Goal: Obtain resource: Download file/media

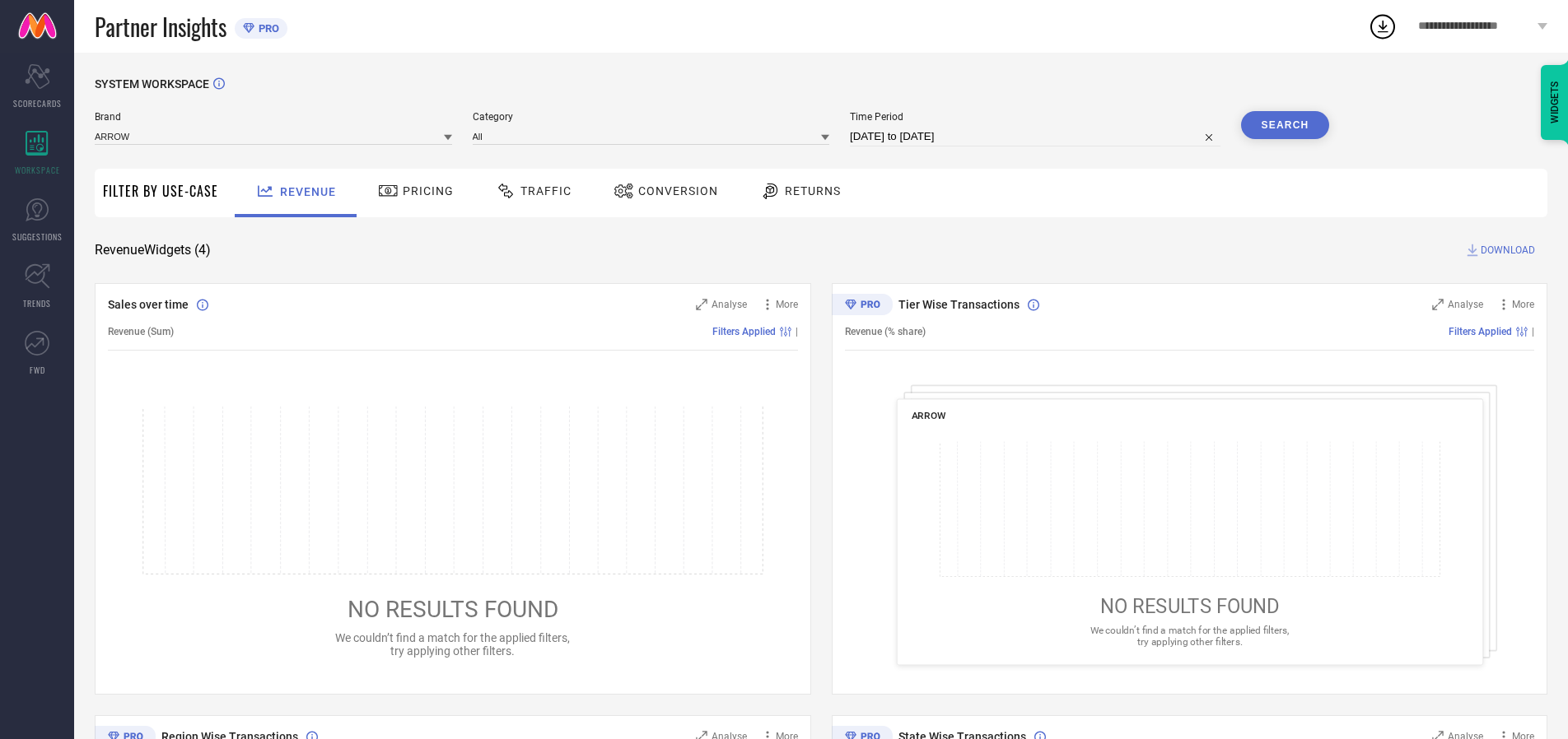
click at [530, 191] on span "Traffic" at bounding box center [545, 191] width 51 height 14
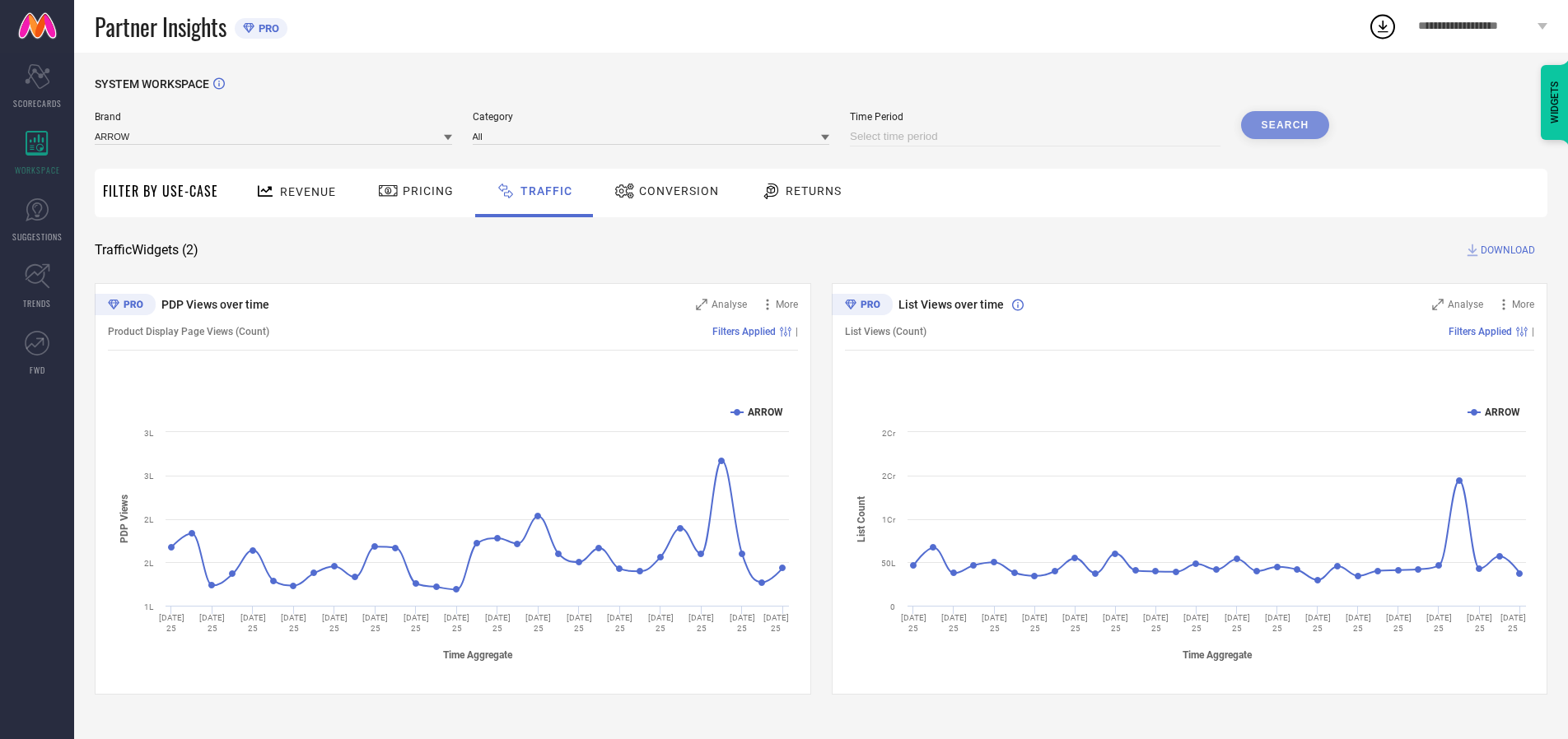
click at [1037, 137] on input at bounding box center [1035, 136] width 371 height 19
select select "7"
select select "2025"
select select "8"
select select "2025"
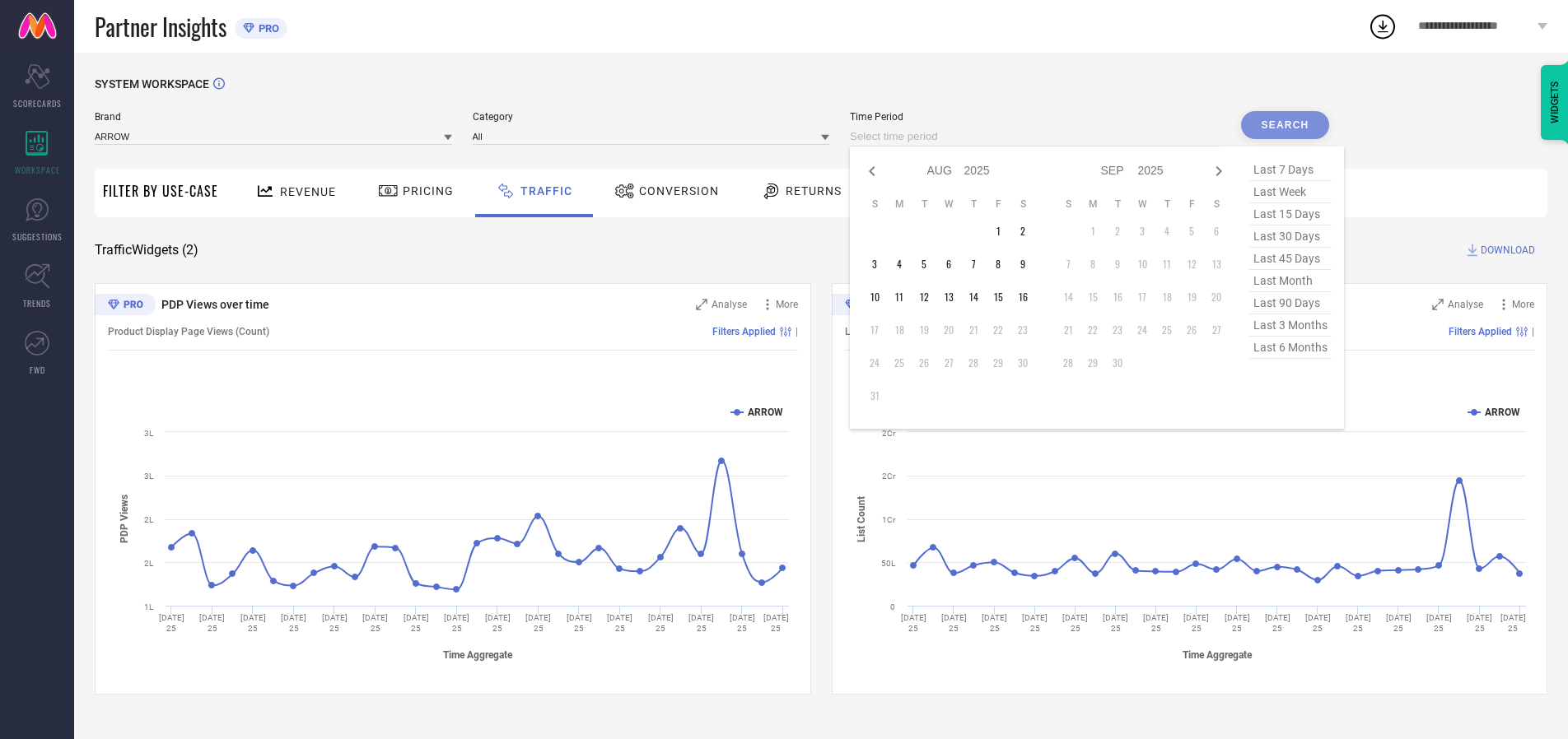
click at [1004, 297] on td "15" at bounding box center [999, 297] width 25 height 25
type input "[DATE] to [DATE]"
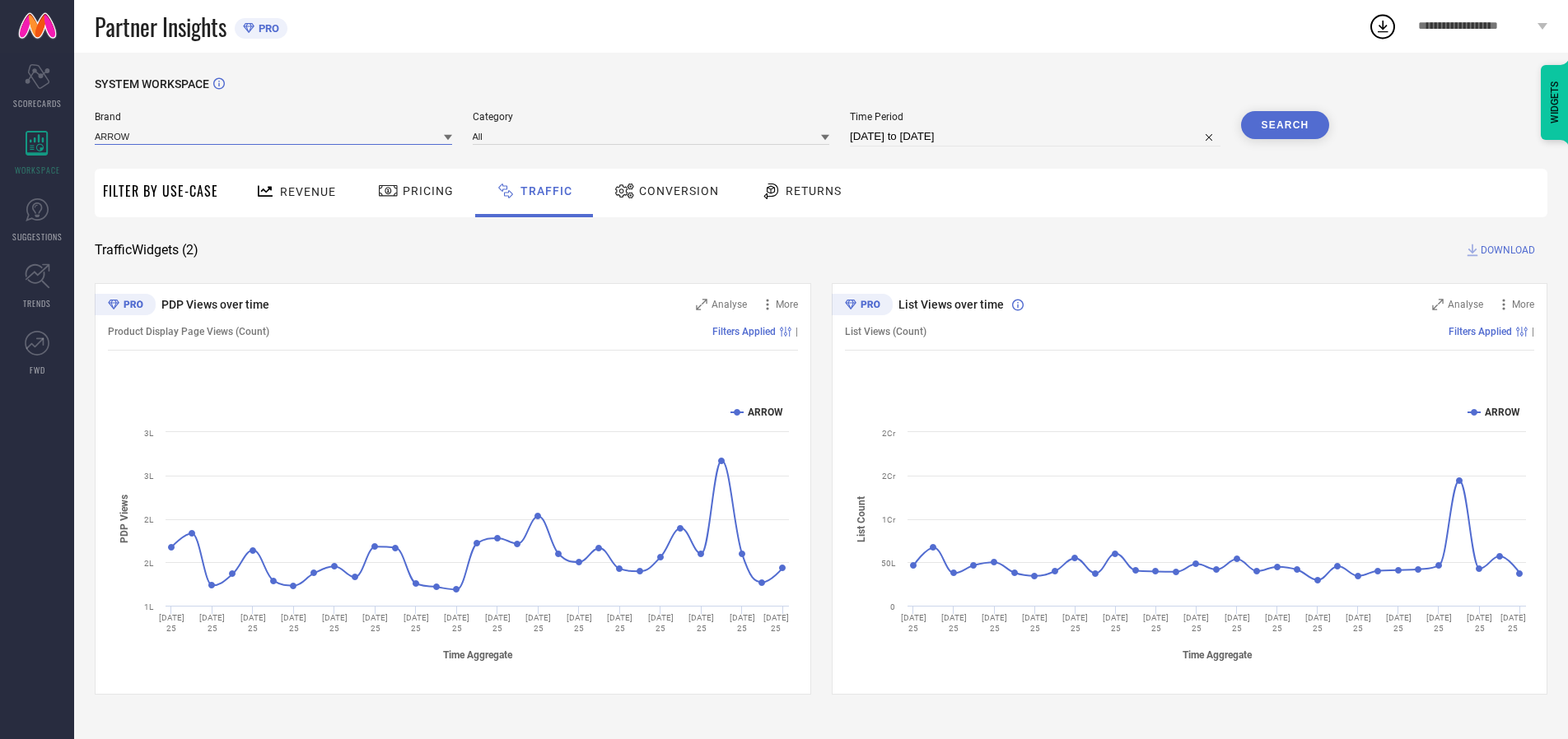
click at [274, 136] on input at bounding box center [273, 136] width 357 height 17
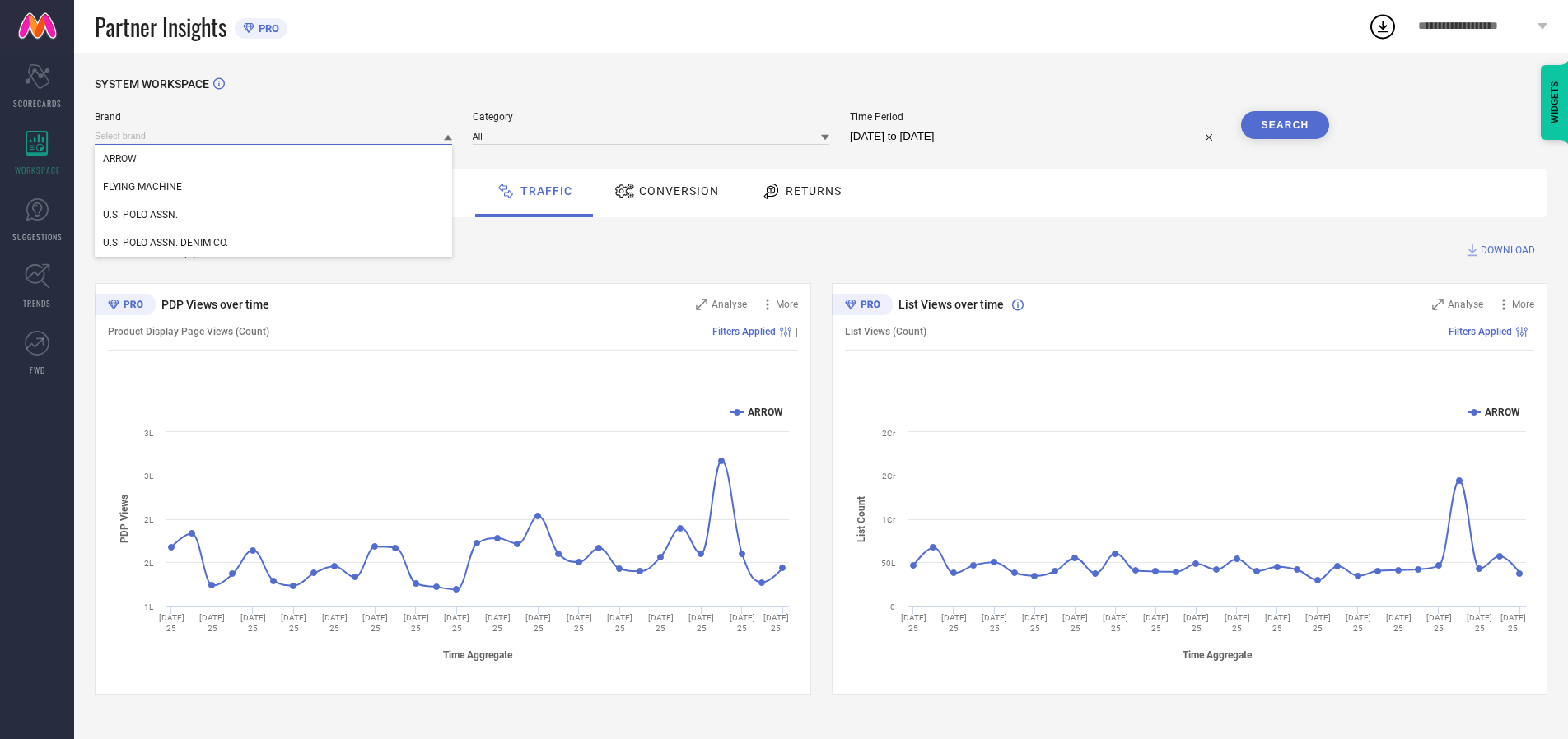
click at [274, 136] on input at bounding box center [273, 136] width 357 height 17
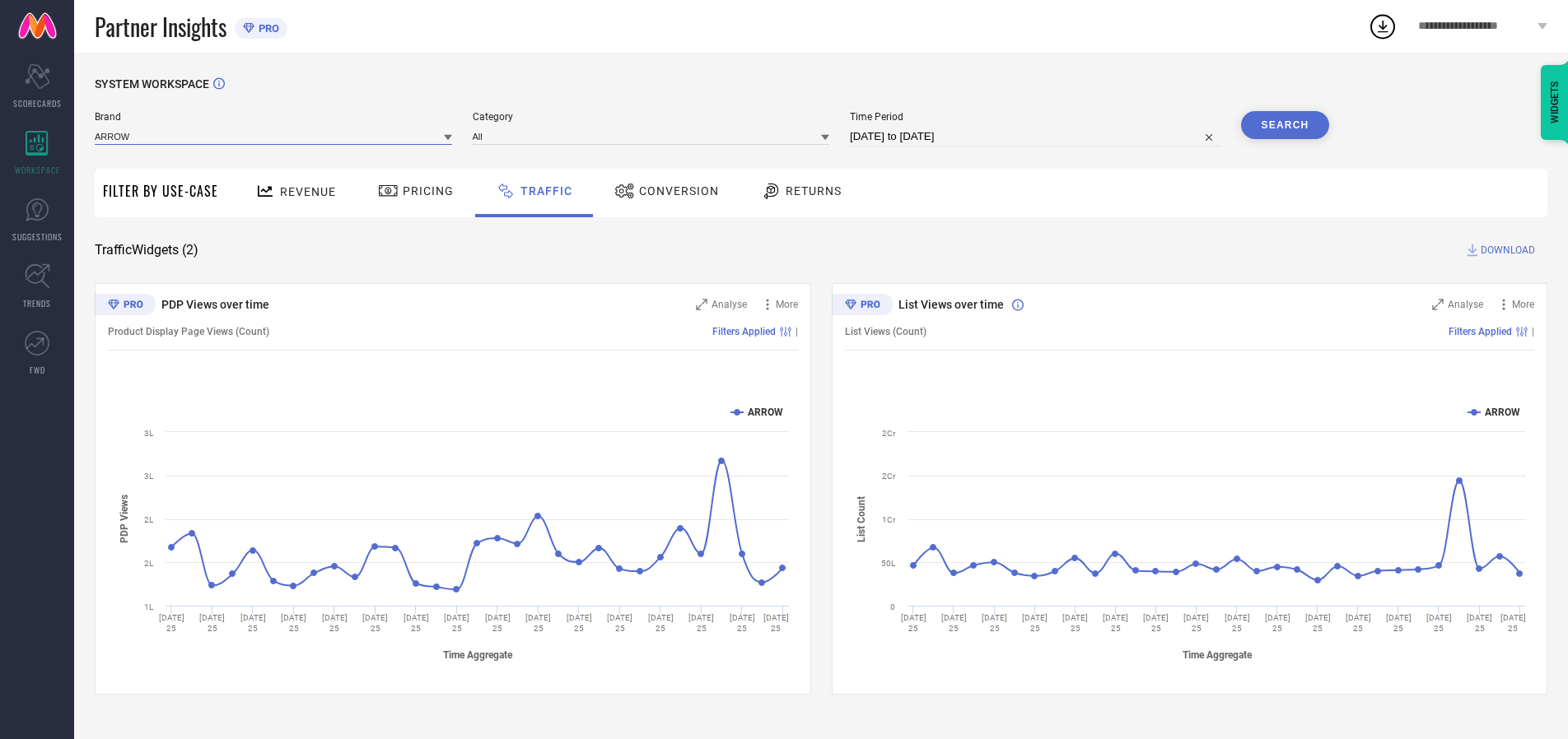
click at [274, 136] on input at bounding box center [273, 136] width 357 height 17
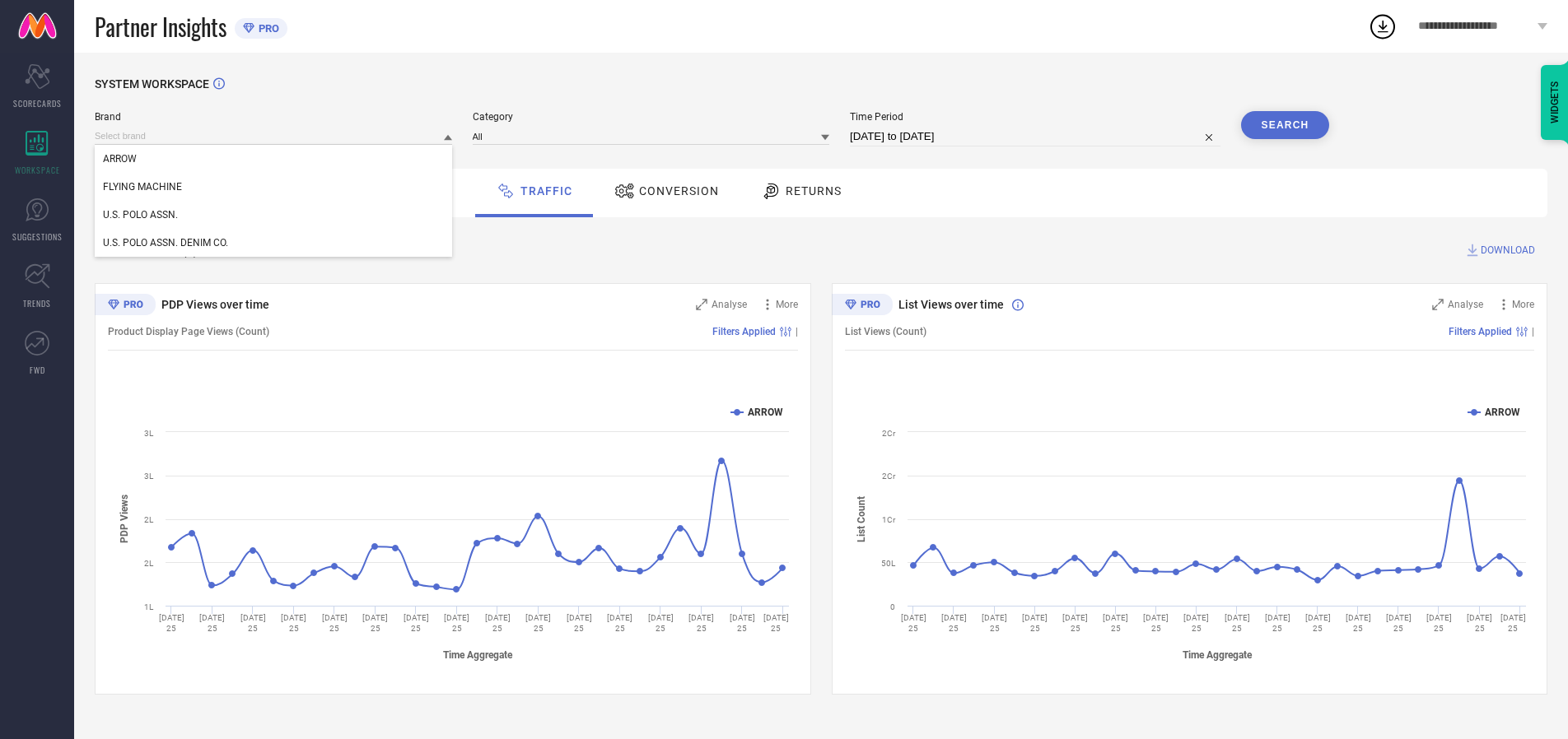
click at [274, 215] on div "U.S. POLO ASSN." at bounding box center [273, 214] width 357 height 28
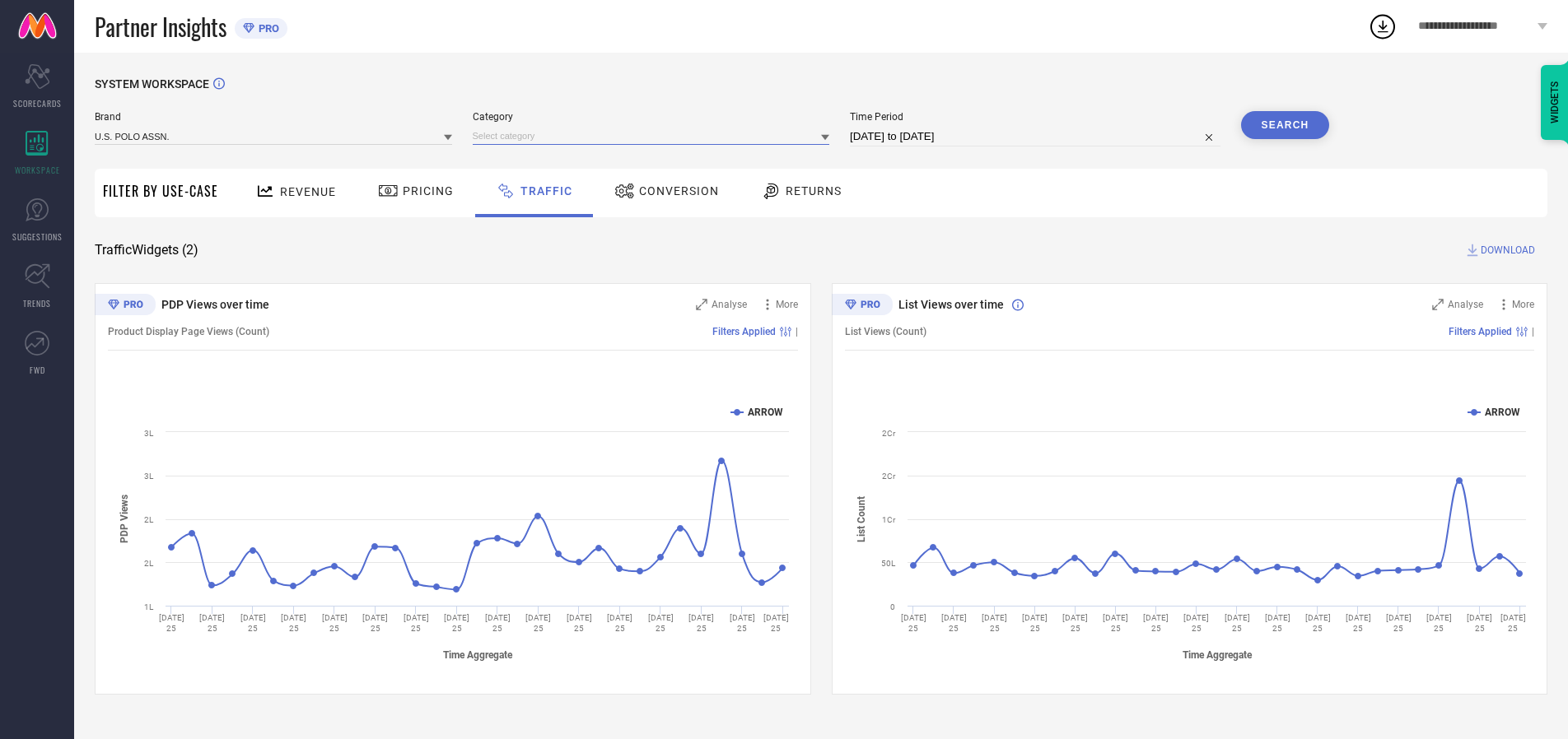
click at [655, 136] on input at bounding box center [651, 136] width 357 height 17
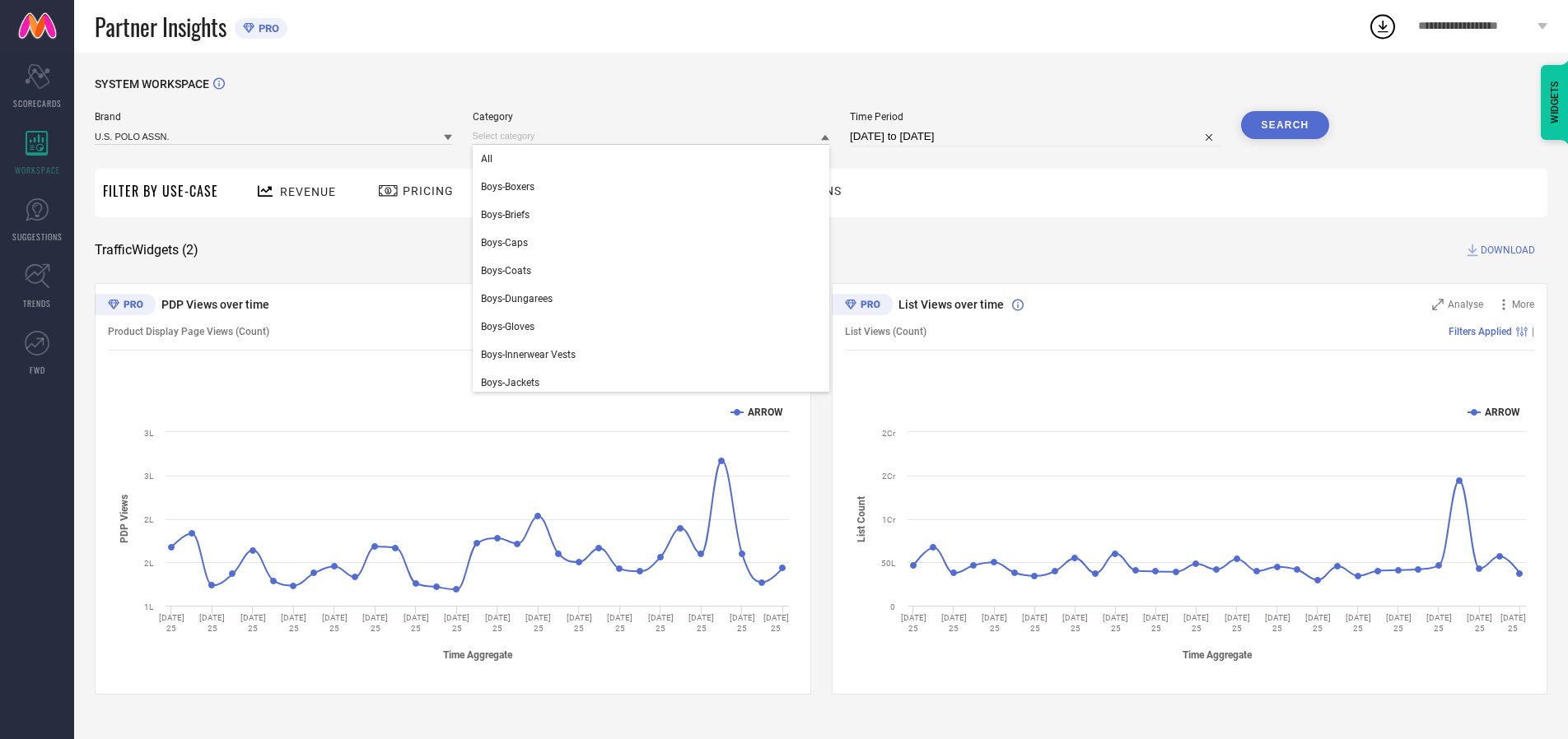
click at [655, 159] on div "All" at bounding box center [651, 158] width 357 height 28
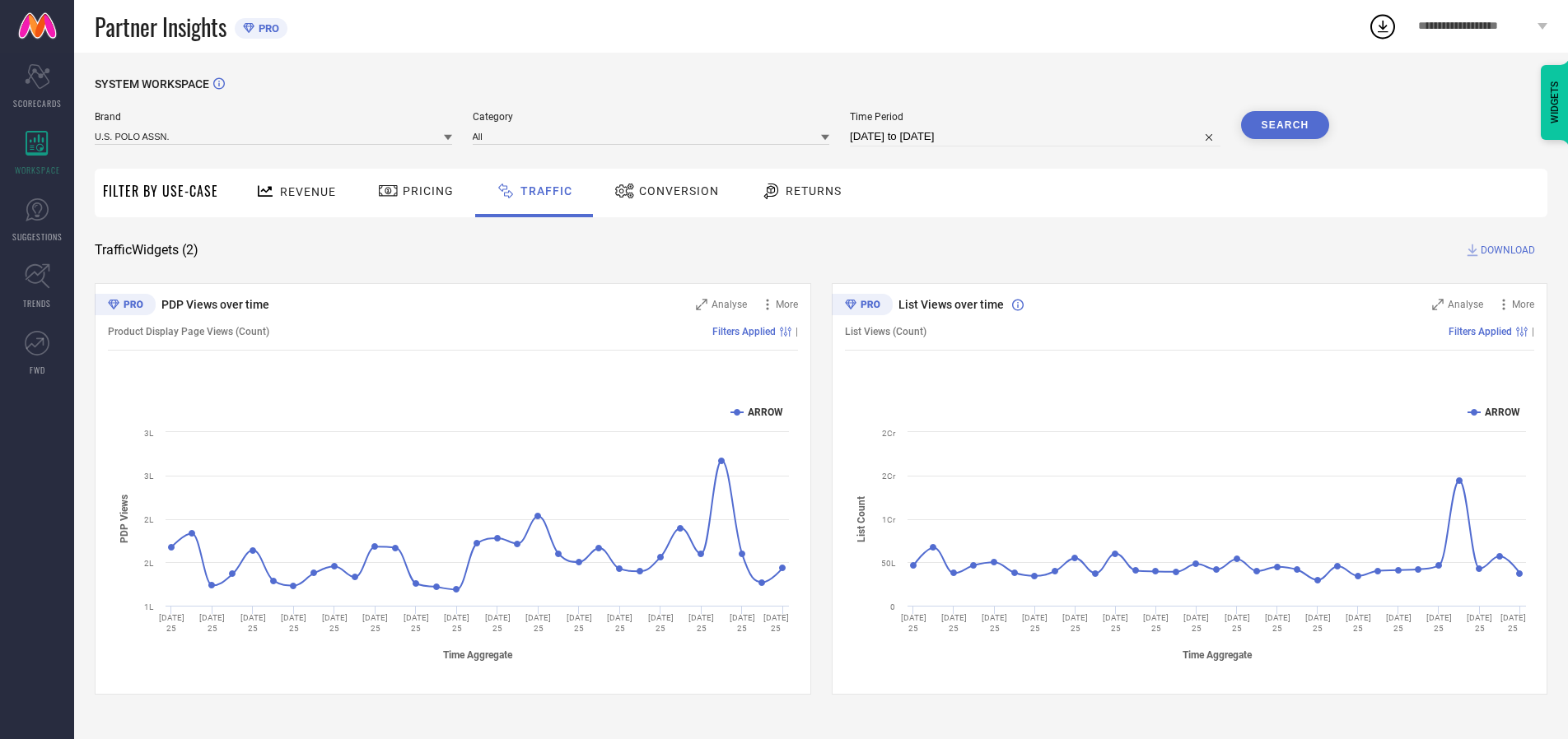
click at [1284, 125] on button "Search" at bounding box center [1285, 124] width 89 height 28
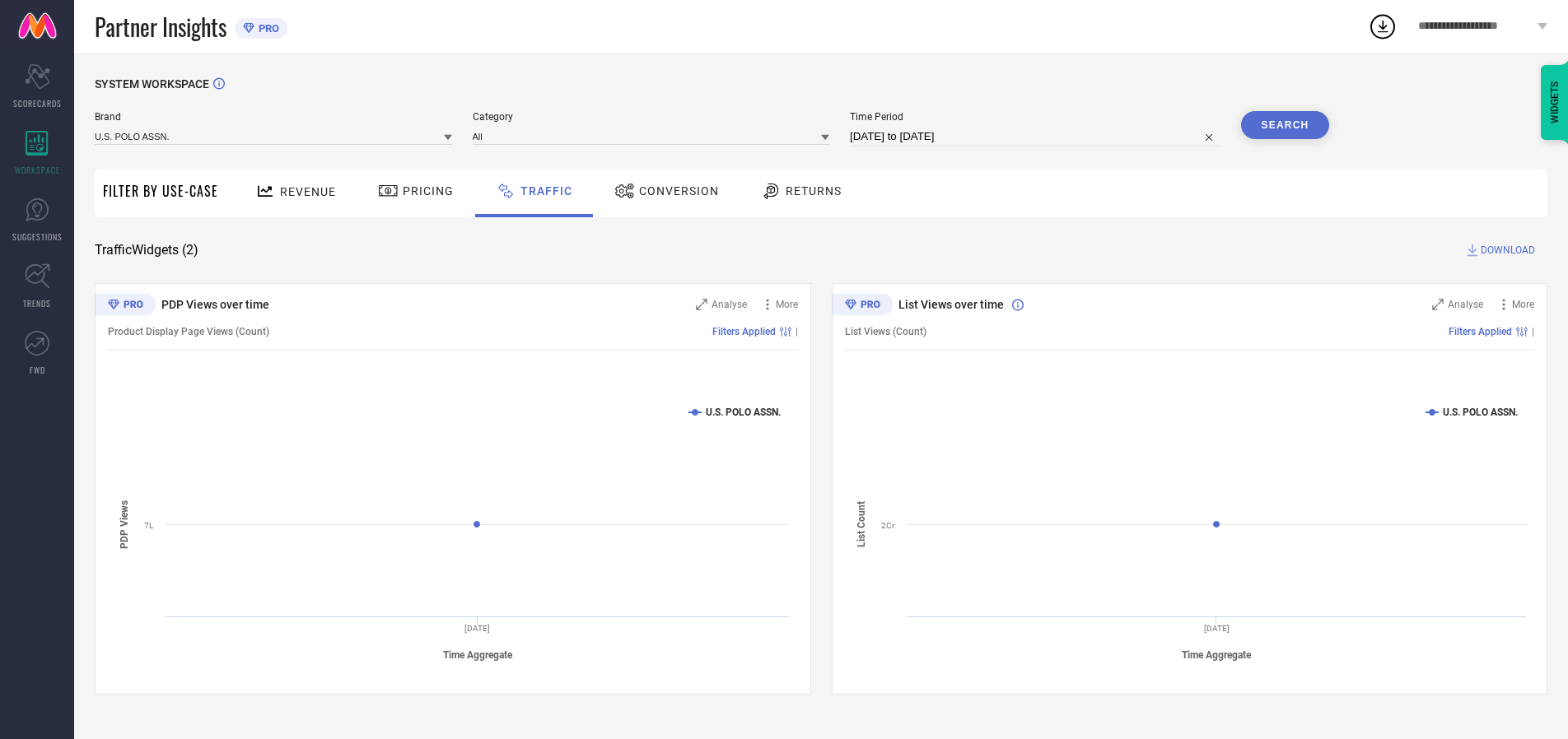
click at [1505, 250] on span "DOWNLOAD" at bounding box center [1508, 250] width 54 height 16
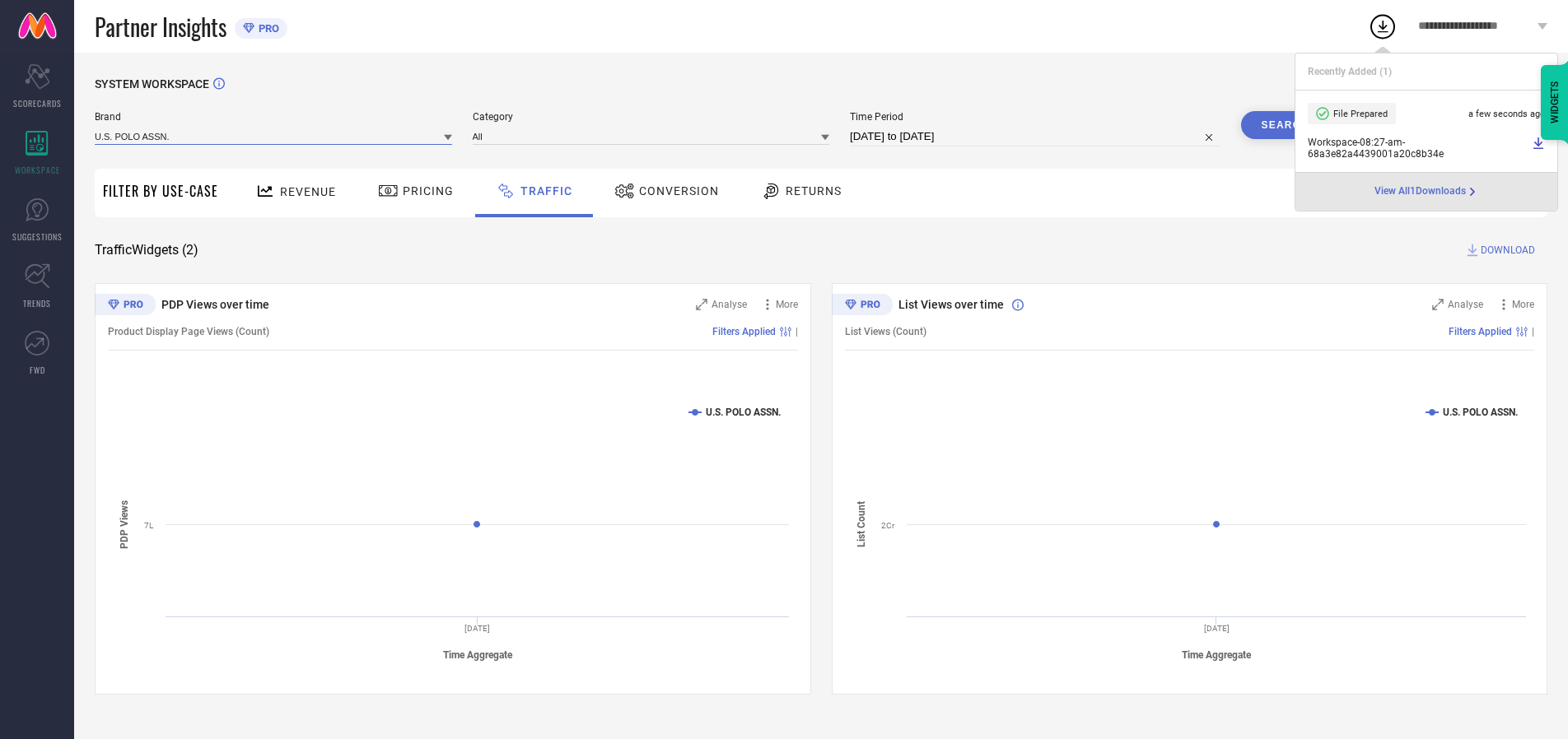
click at [274, 136] on input at bounding box center [273, 136] width 357 height 17
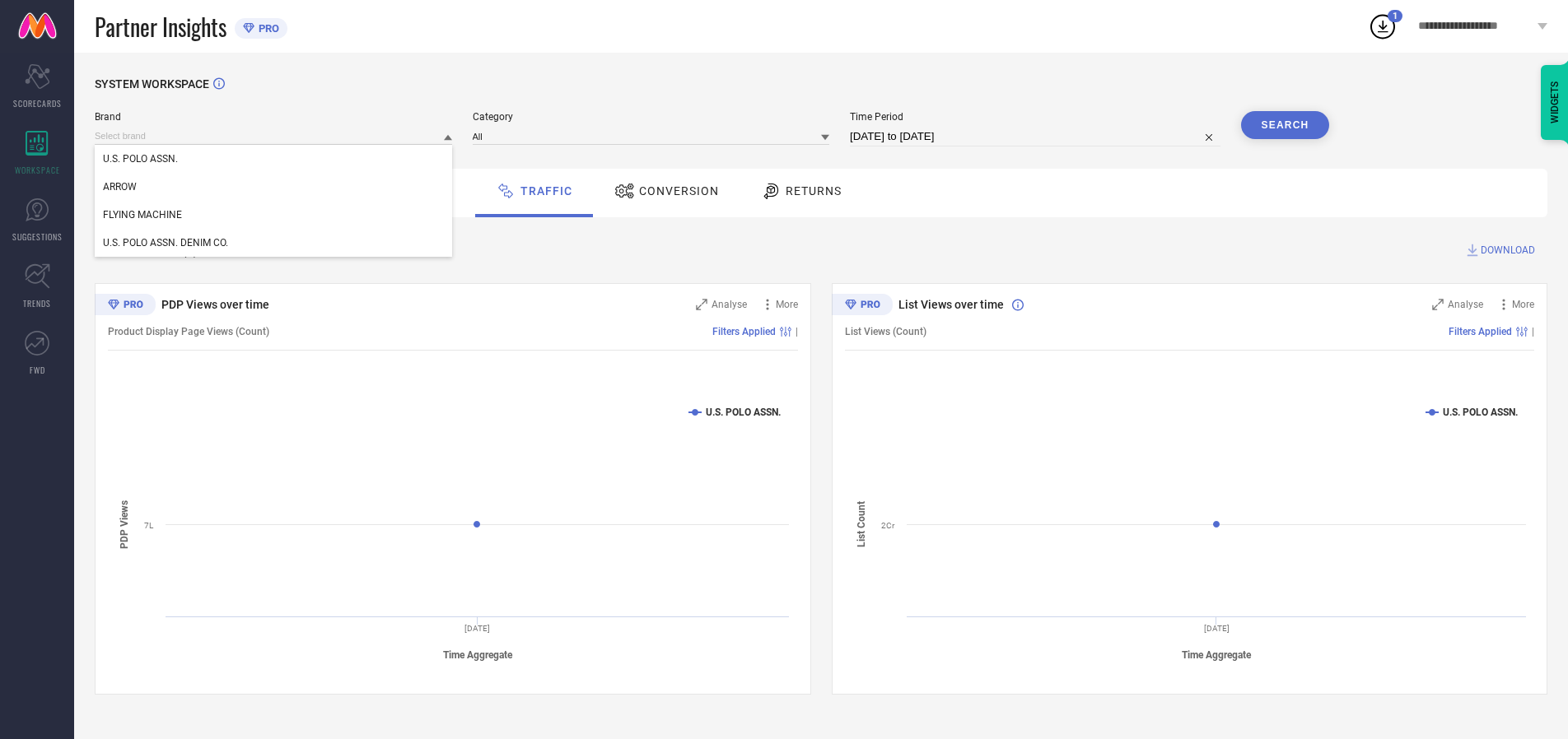
click at [274, 243] on div "U.S. POLO ASSN. DENIM CO." at bounding box center [273, 242] width 357 height 28
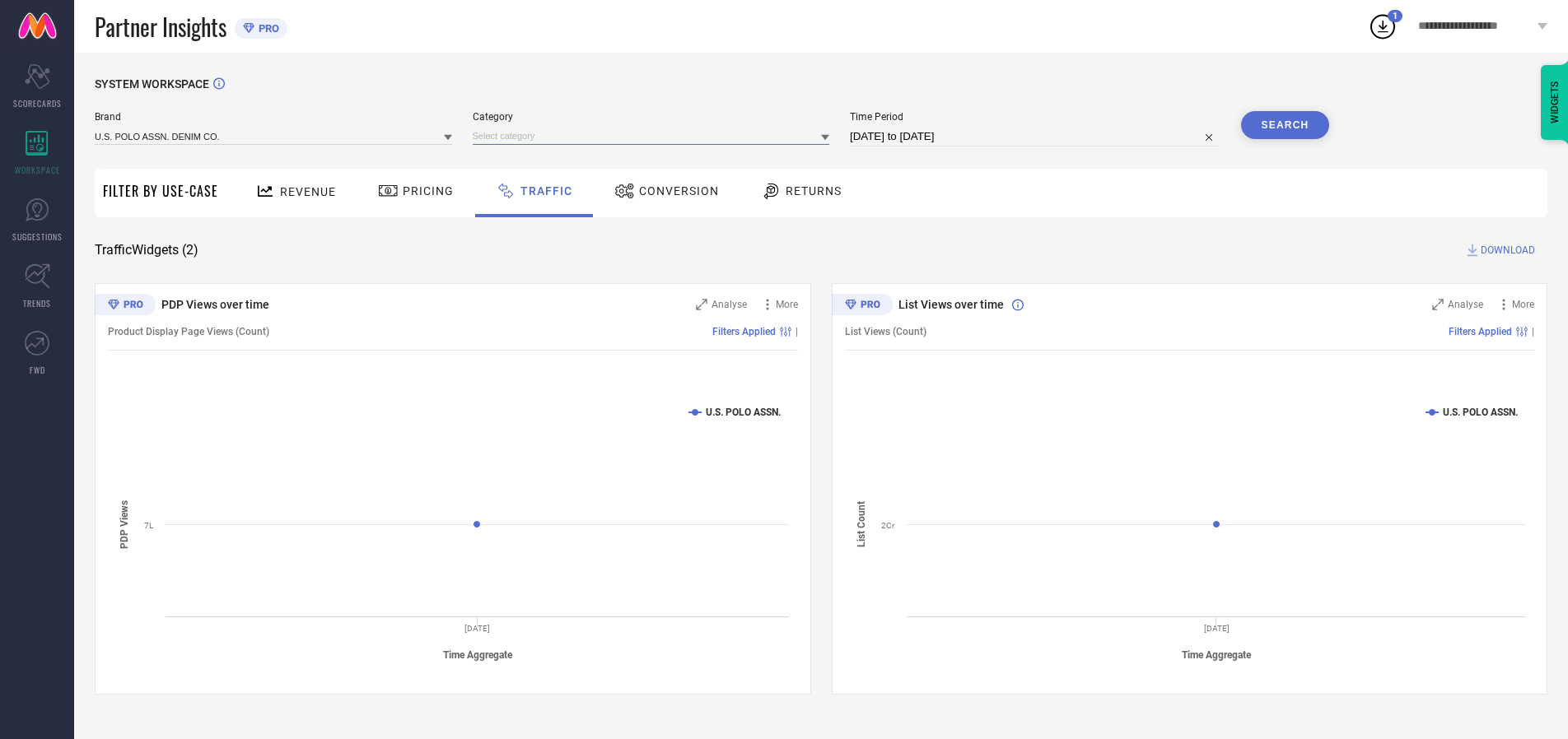
click at [655, 136] on input at bounding box center [651, 136] width 357 height 17
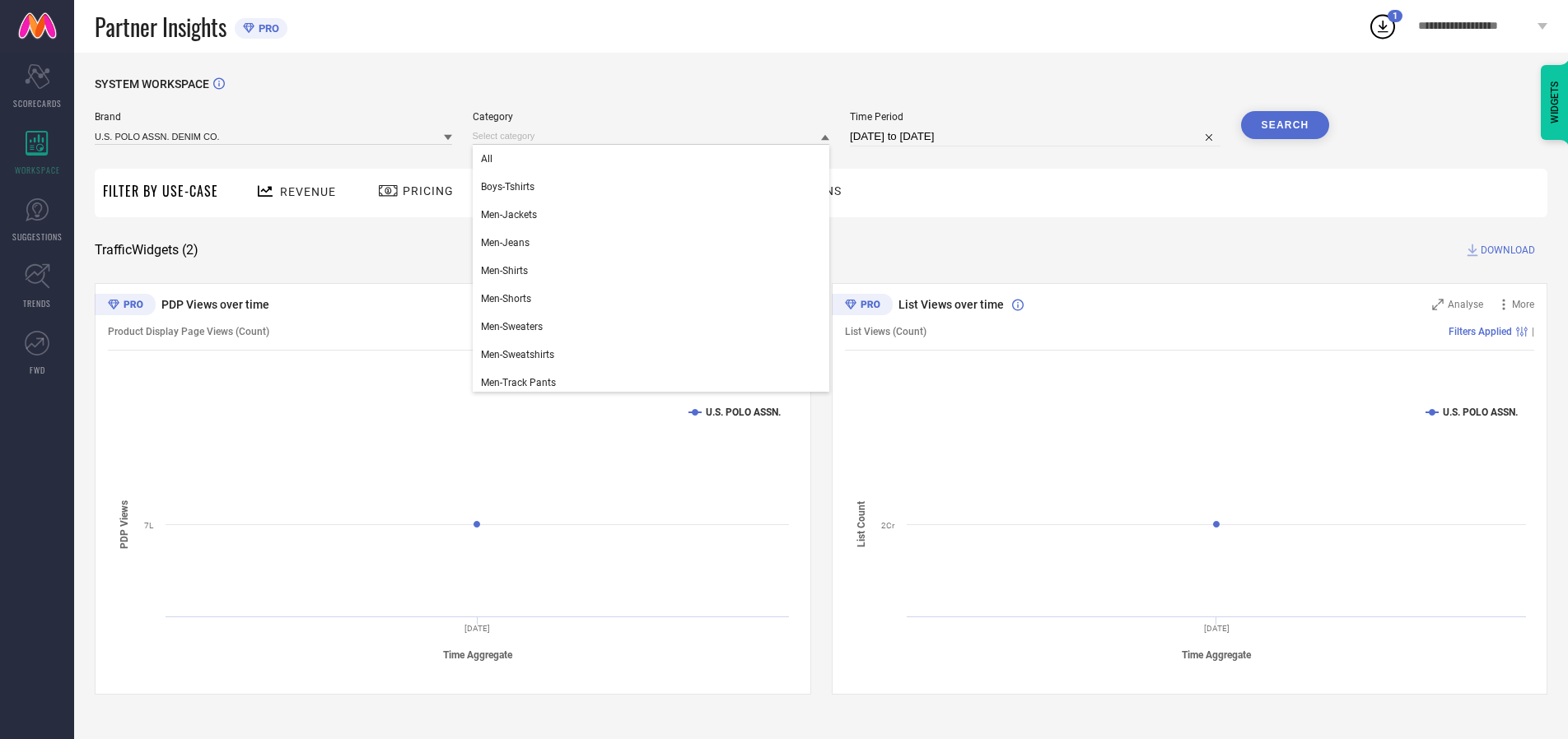
click at [655, 159] on div "All" at bounding box center [651, 158] width 357 height 28
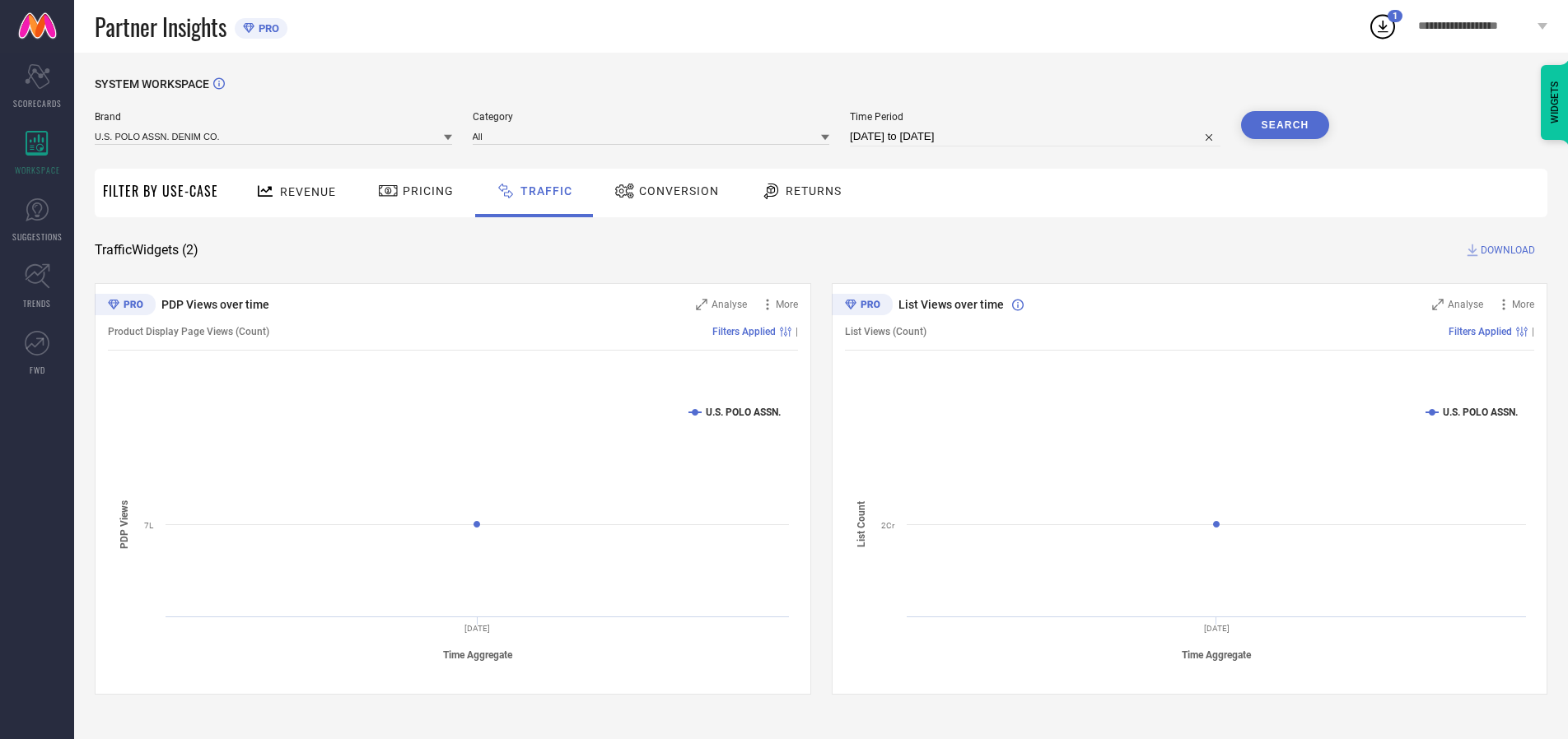
click at [1284, 125] on button "Search" at bounding box center [1285, 124] width 89 height 28
click at [1505, 250] on span "DOWNLOAD" at bounding box center [1508, 250] width 54 height 16
click at [1037, 137] on input at bounding box center [1035, 136] width 371 height 19
select select "7"
select select "2025"
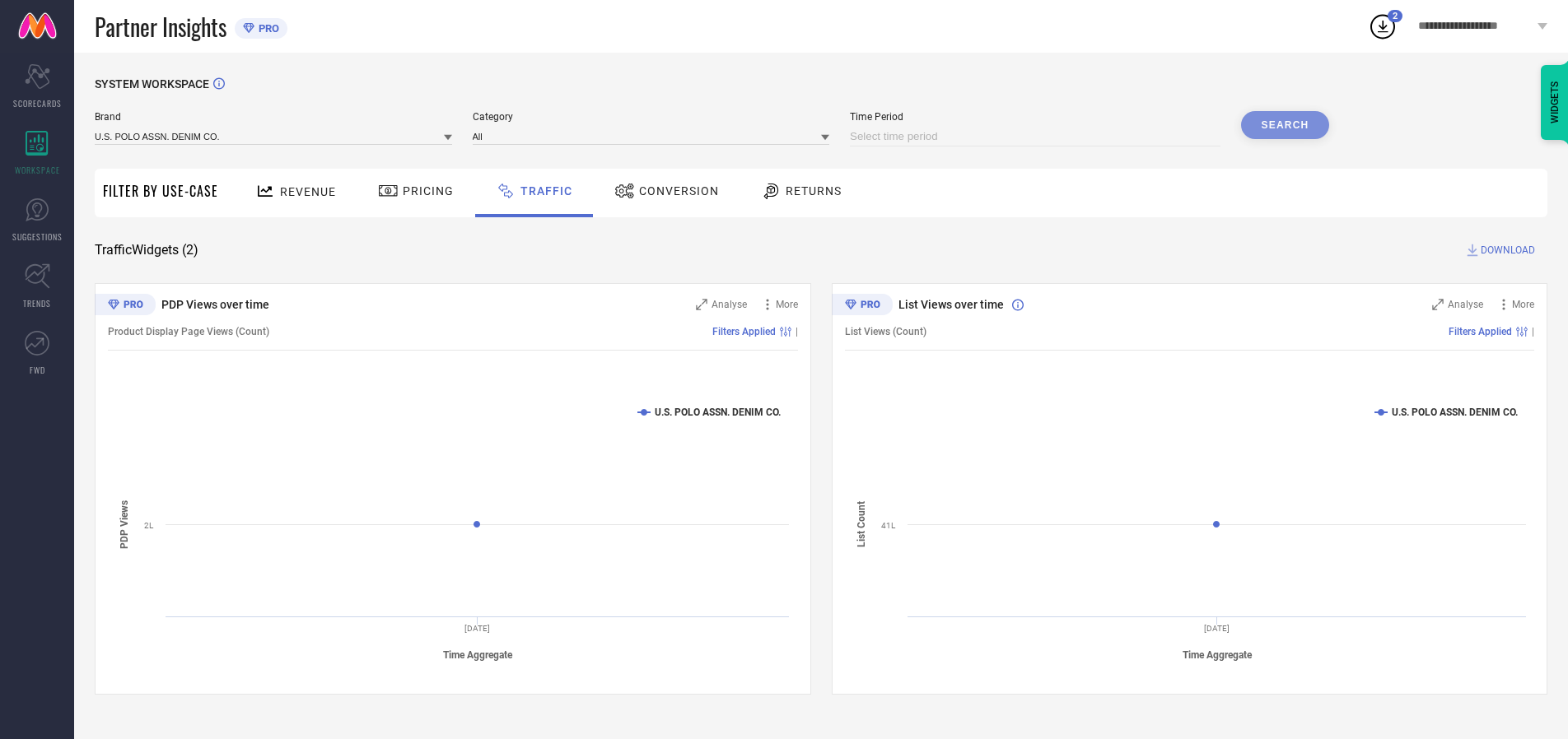
select select "8"
select select "2025"
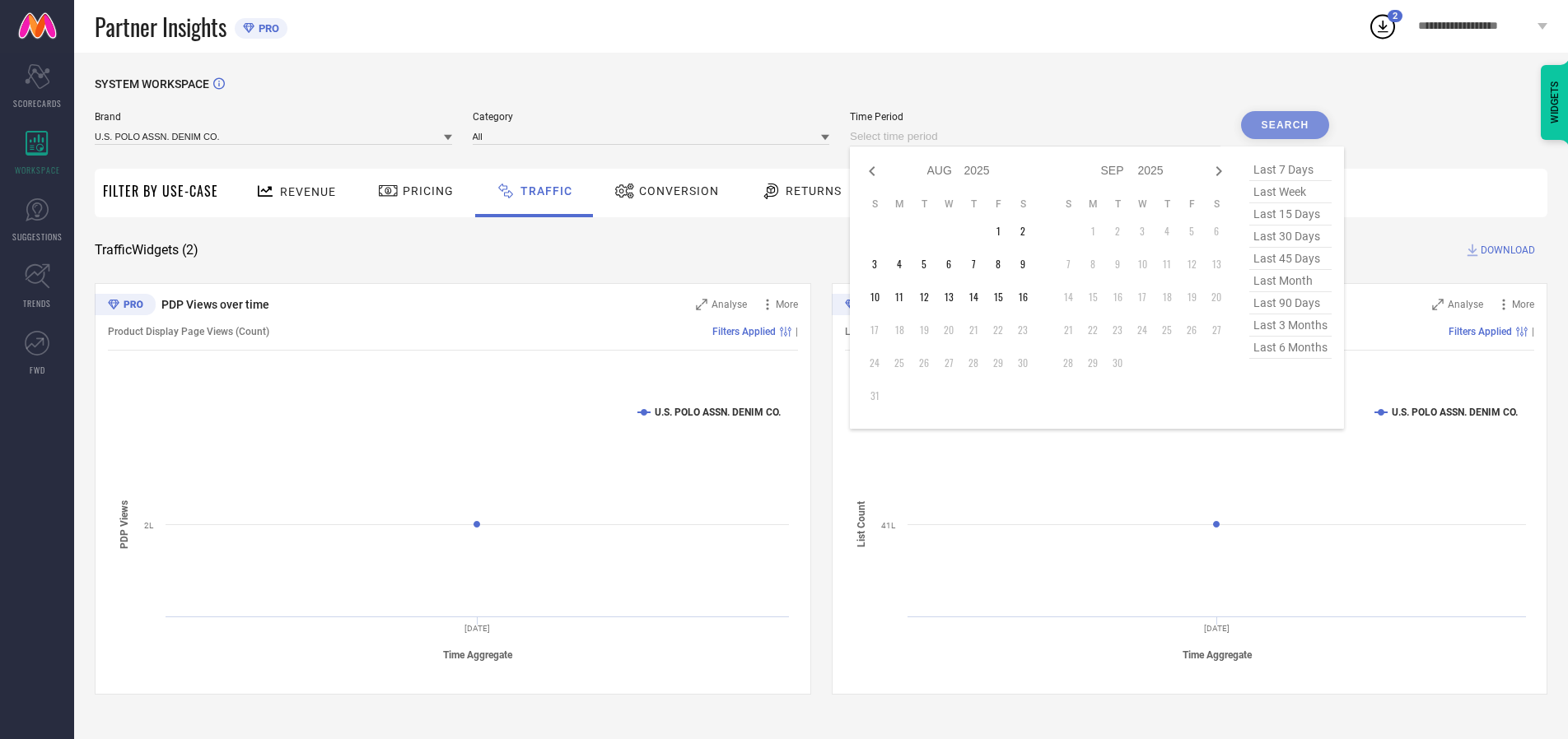
click at [1028, 297] on td "16" at bounding box center [1023, 297] width 25 height 25
type input "[DATE] to [DATE]"
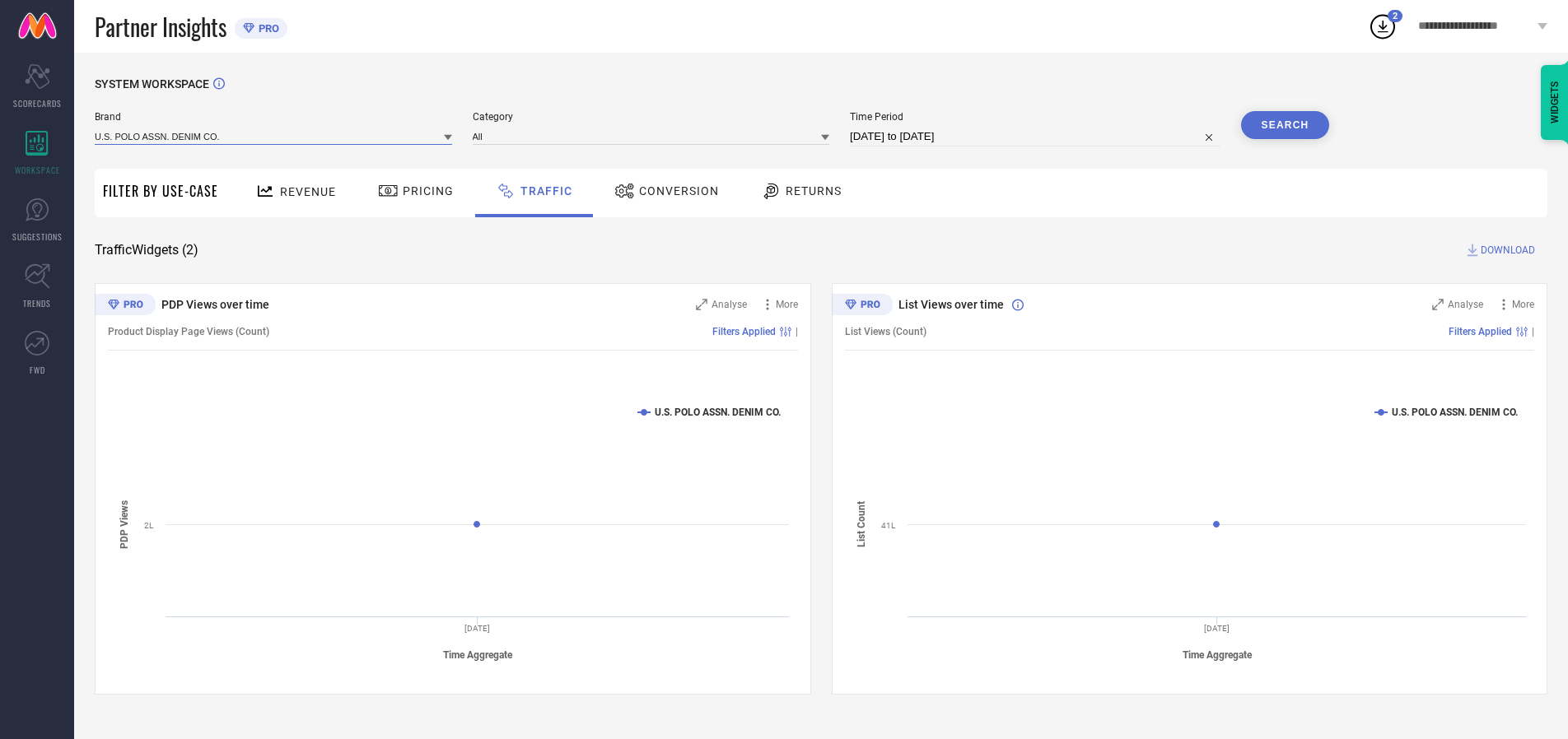
click at [274, 136] on input at bounding box center [273, 136] width 357 height 17
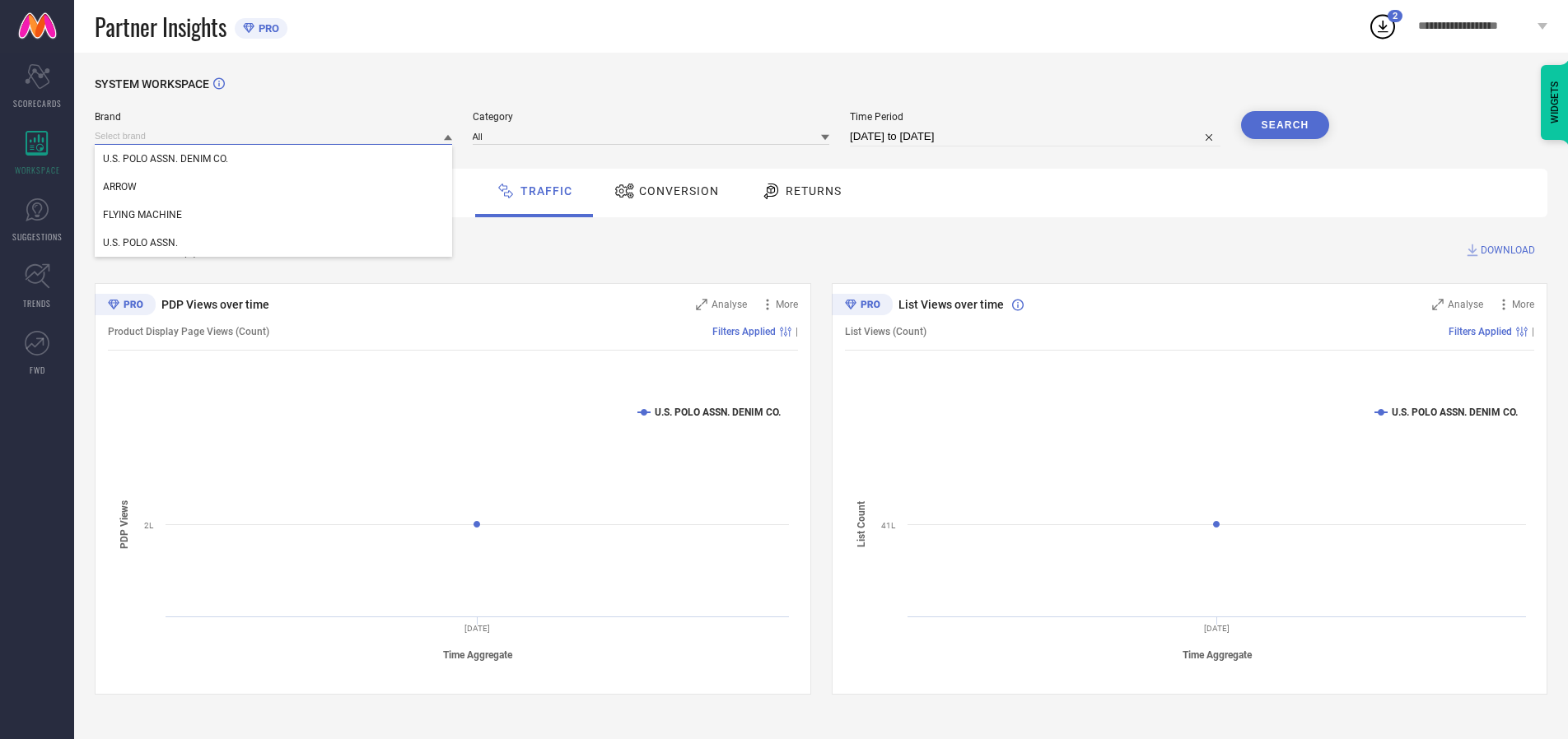
click at [274, 136] on input at bounding box center [273, 136] width 357 height 17
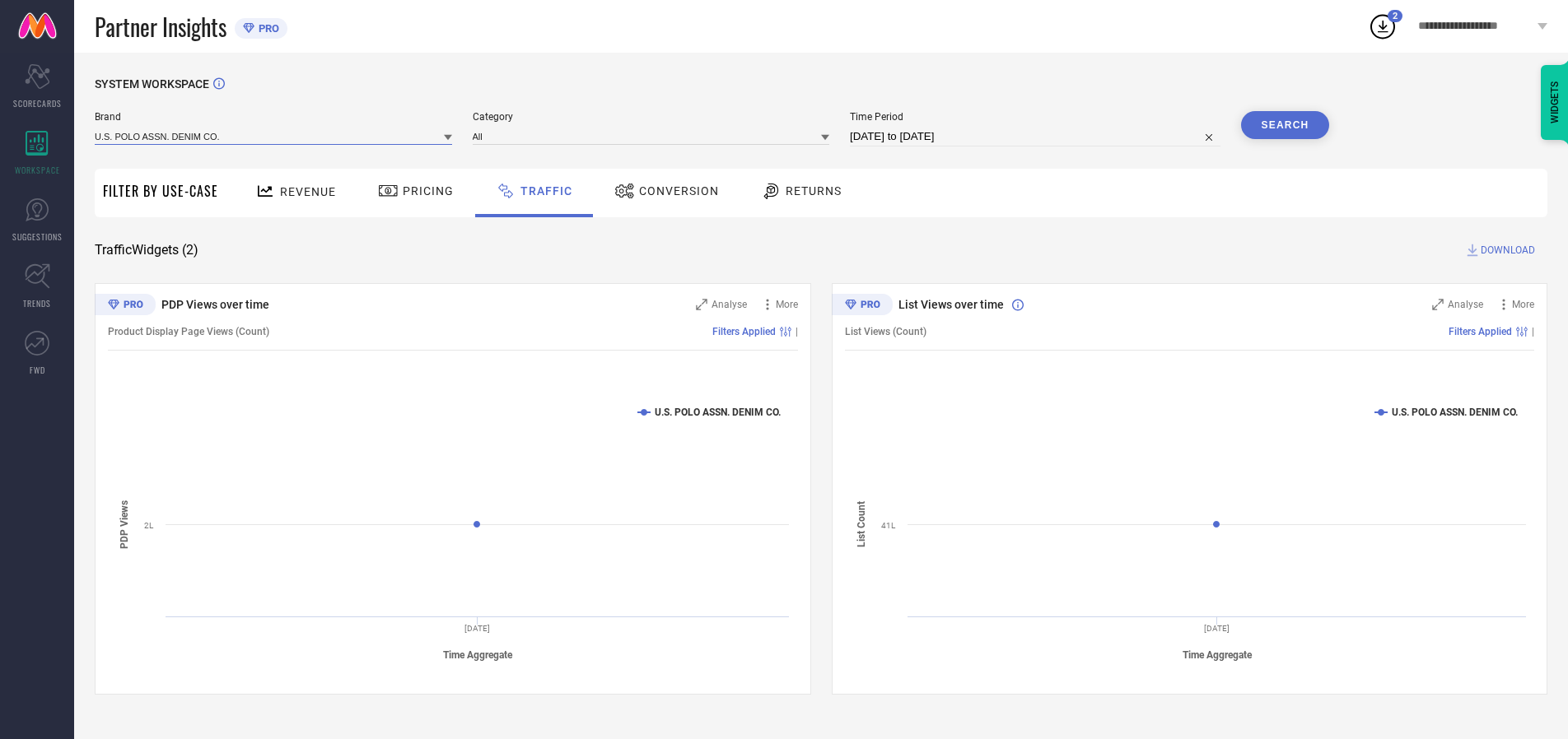
click at [274, 136] on input at bounding box center [273, 136] width 357 height 17
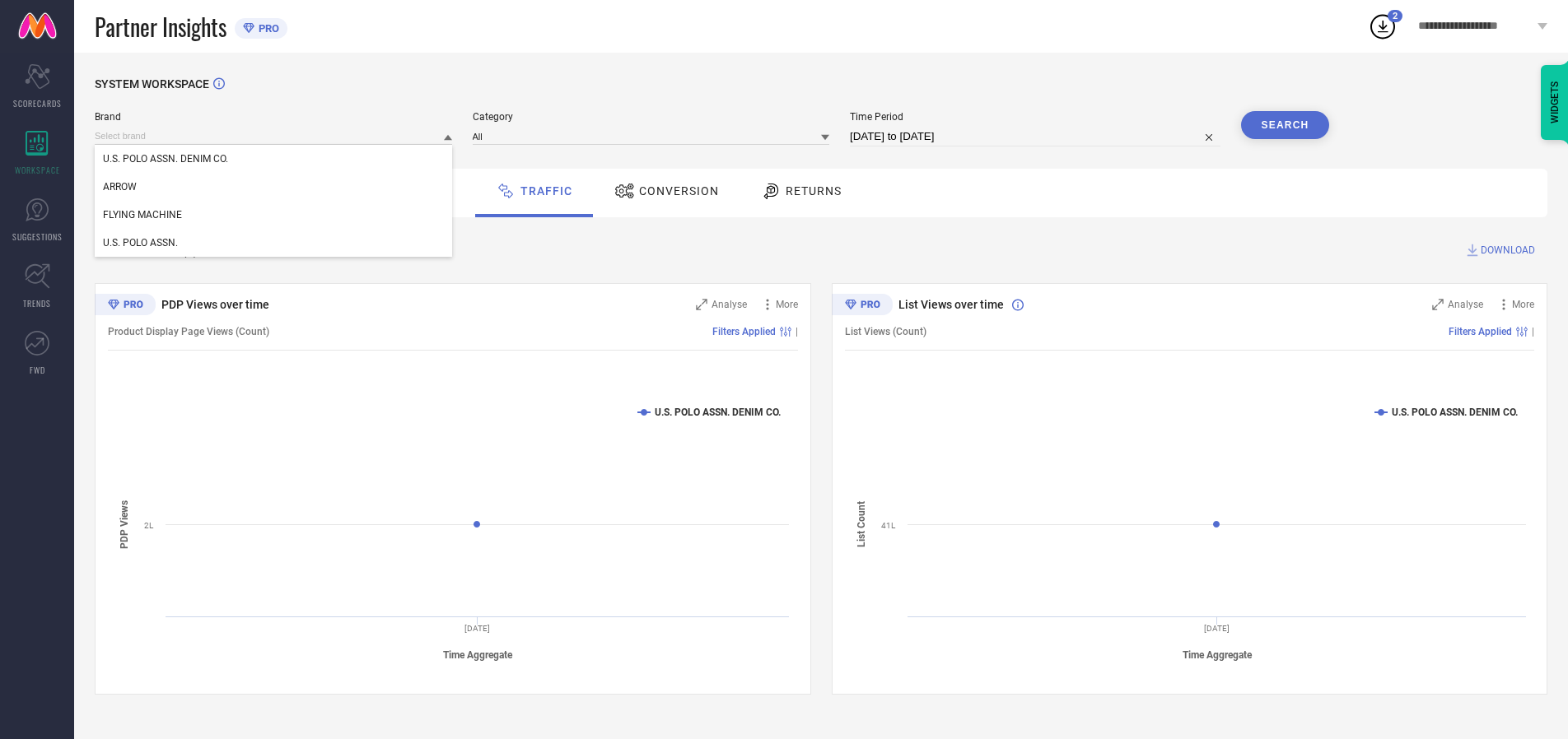
click at [274, 159] on div "U.S. POLO ASSN. DENIM CO." at bounding box center [273, 158] width 357 height 28
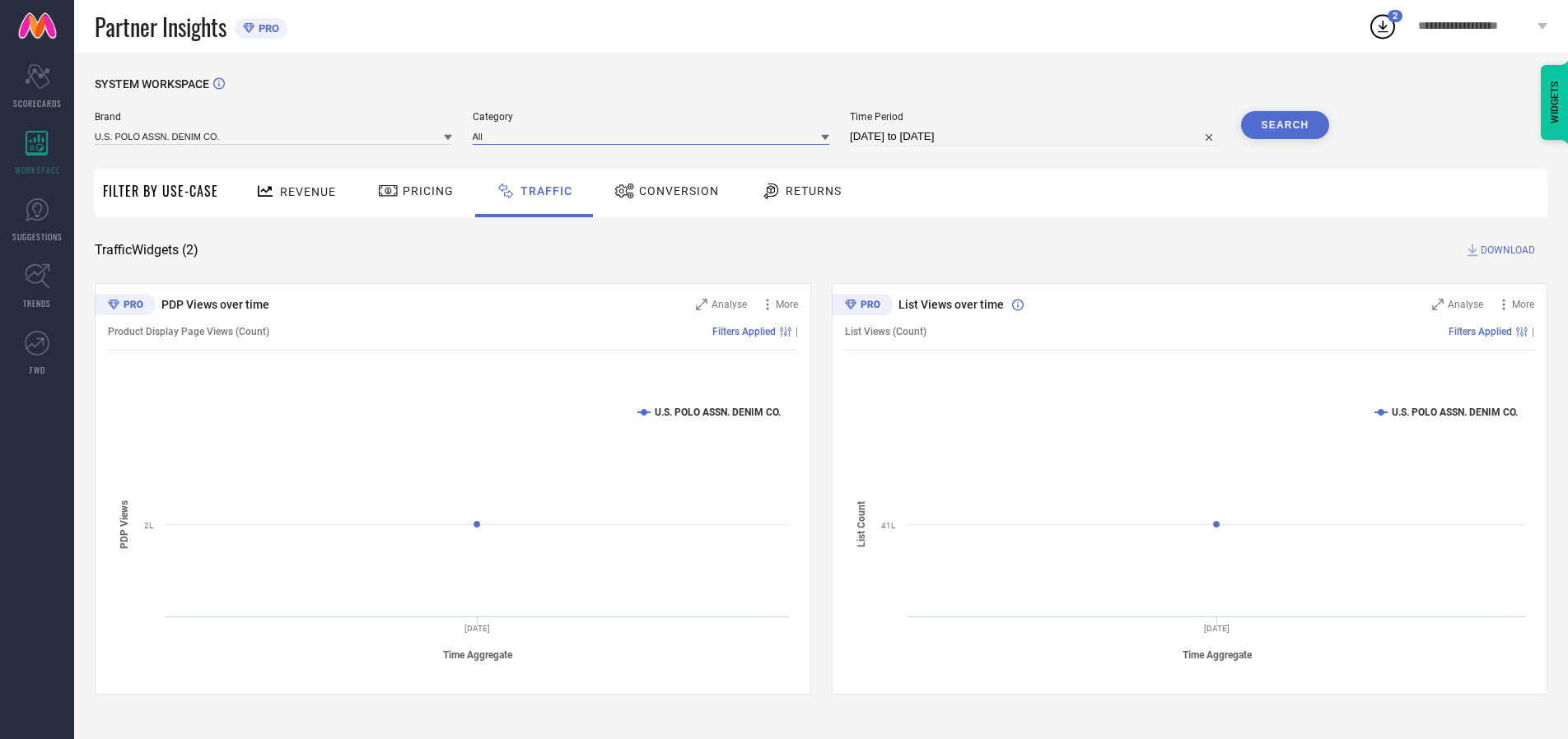
click at [655, 136] on input at bounding box center [651, 136] width 357 height 17
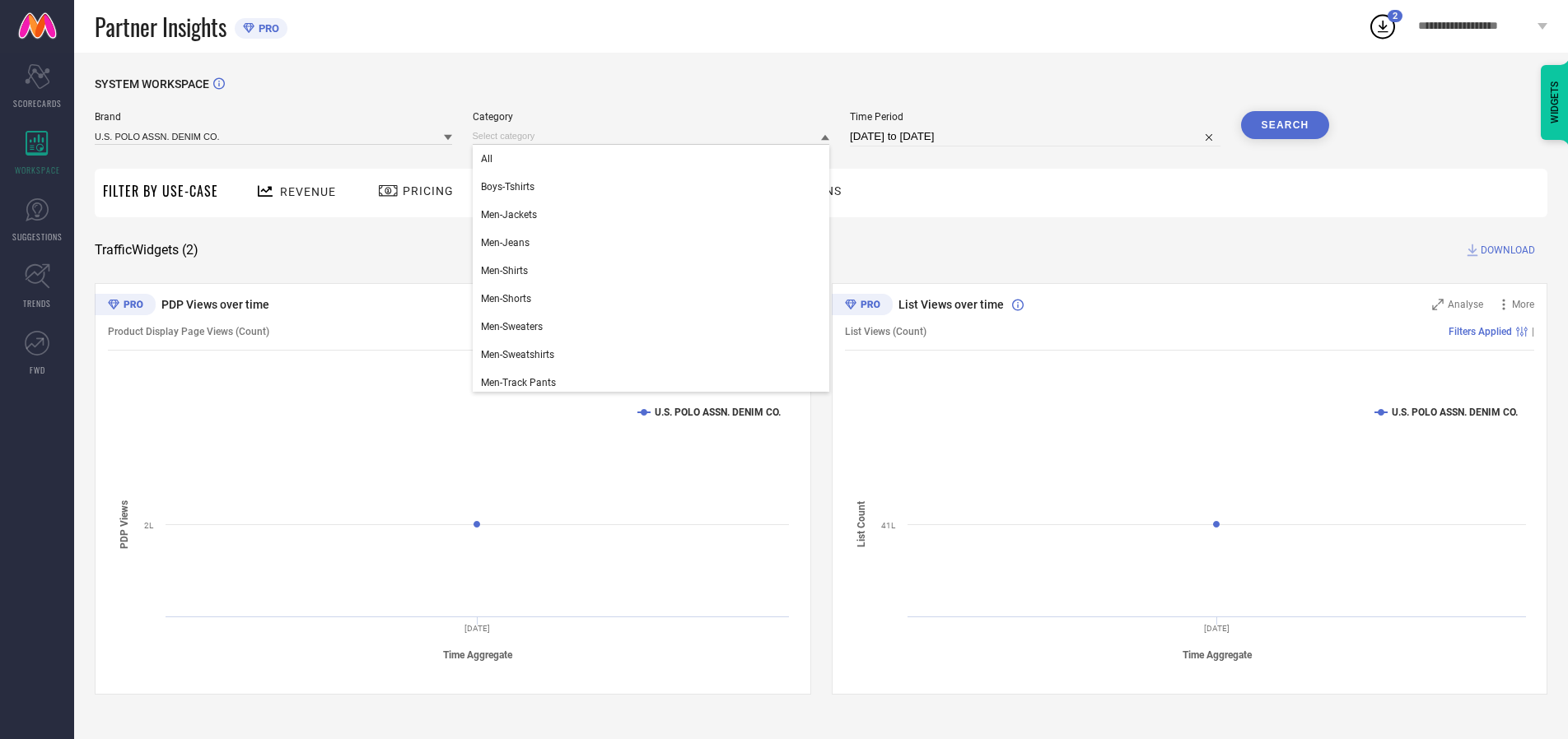
click at [655, 159] on div "All" at bounding box center [651, 158] width 357 height 28
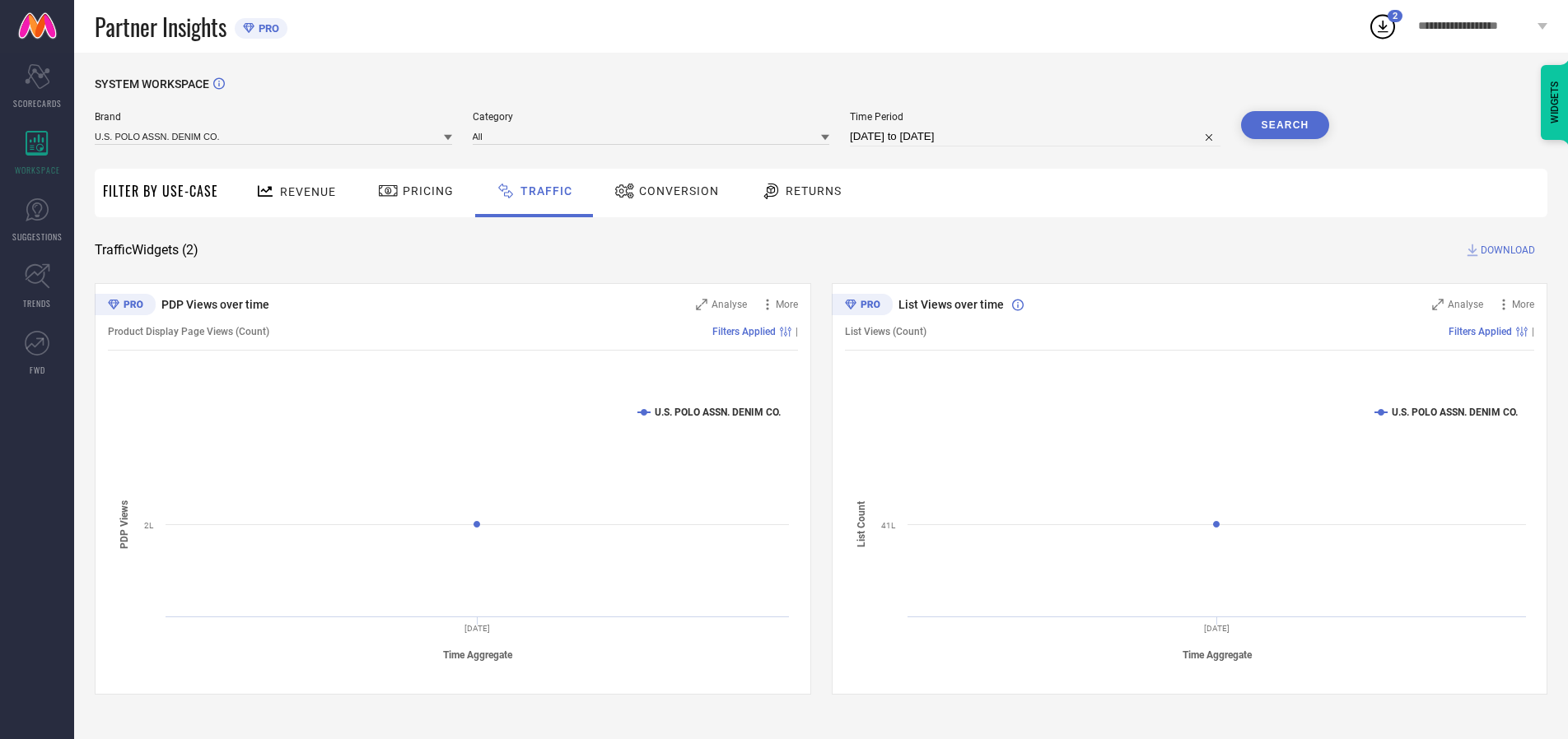
click at [1284, 125] on button "Search" at bounding box center [1285, 124] width 89 height 28
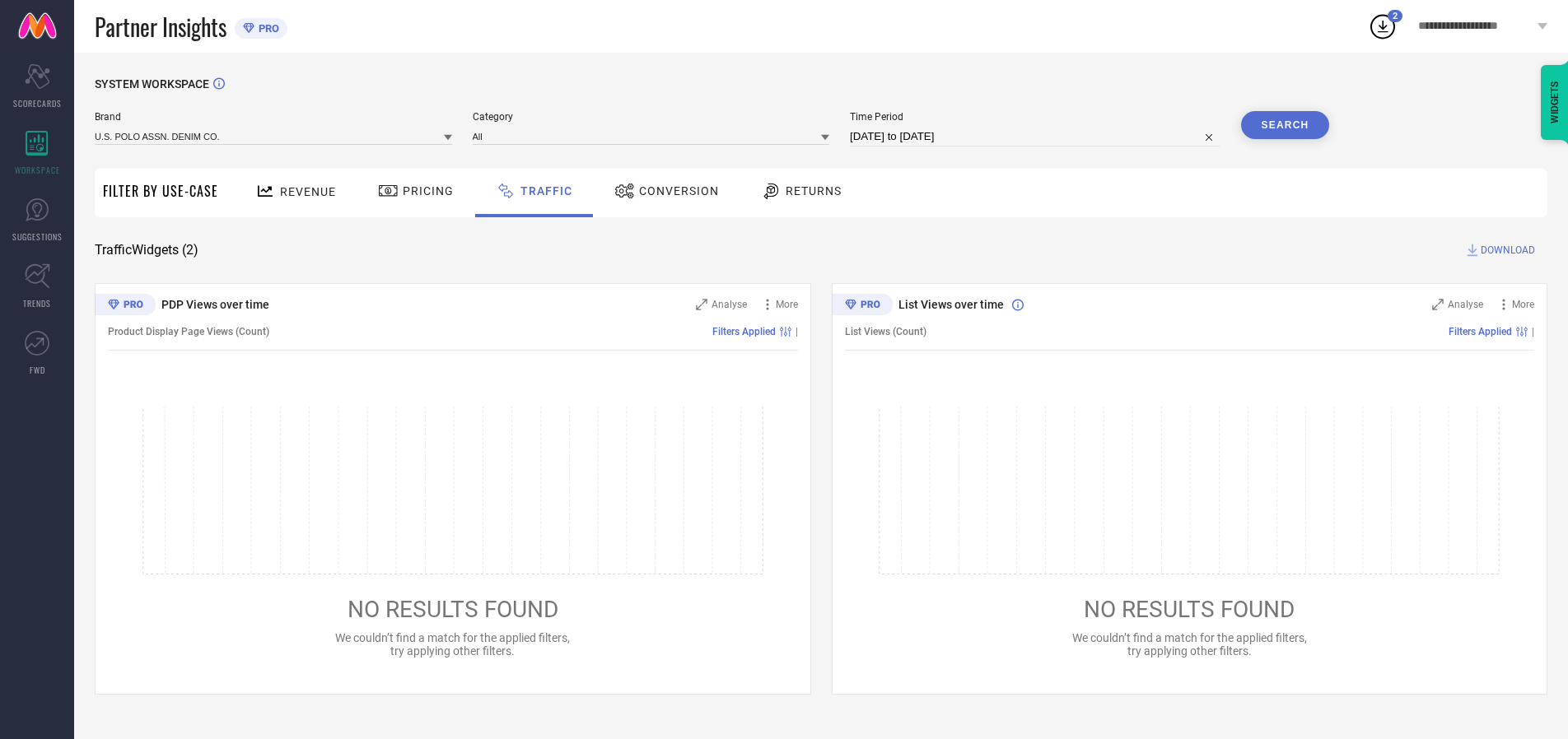
click at [1505, 250] on span "DOWNLOAD" at bounding box center [1508, 250] width 54 height 16
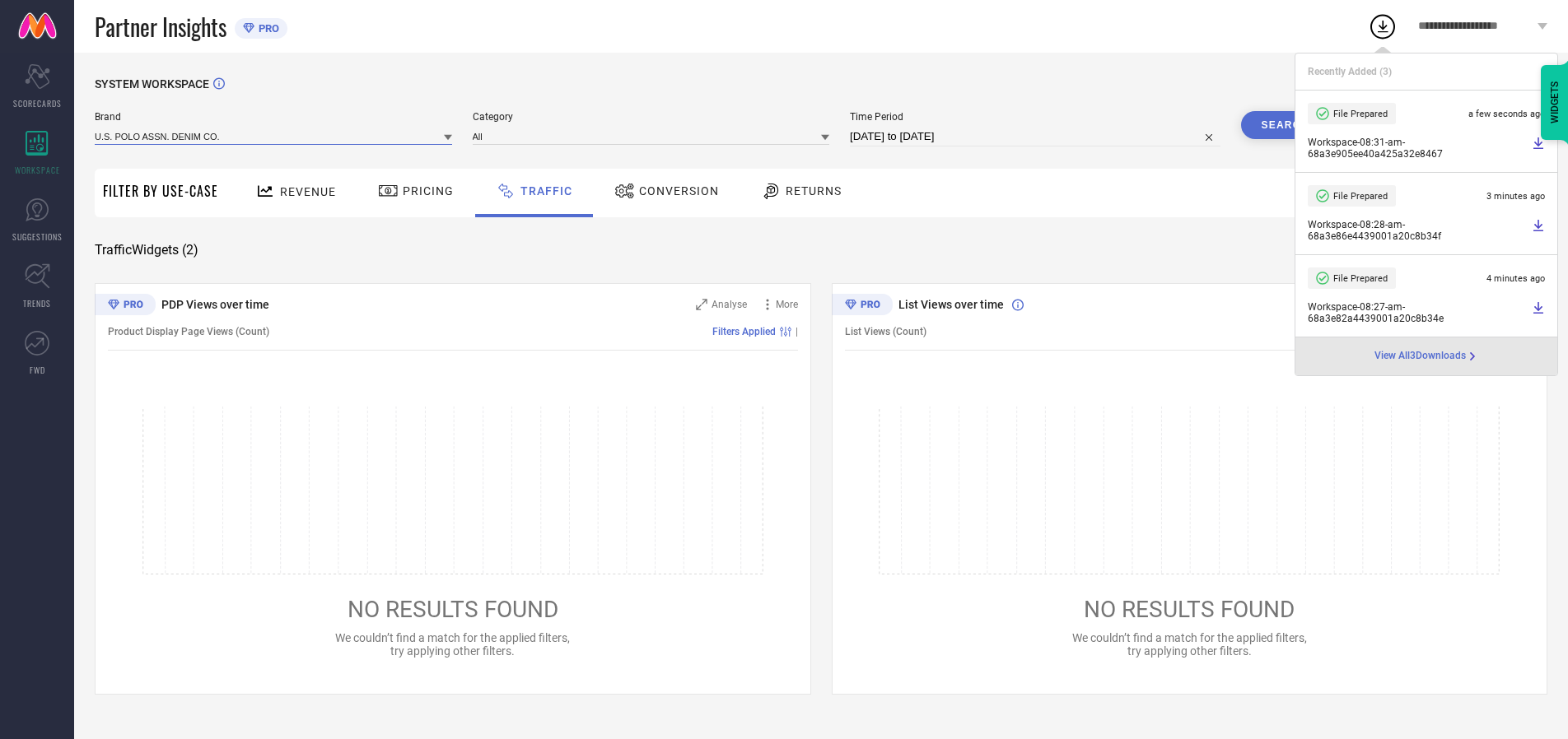
click at [274, 136] on input at bounding box center [273, 136] width 357 height 17
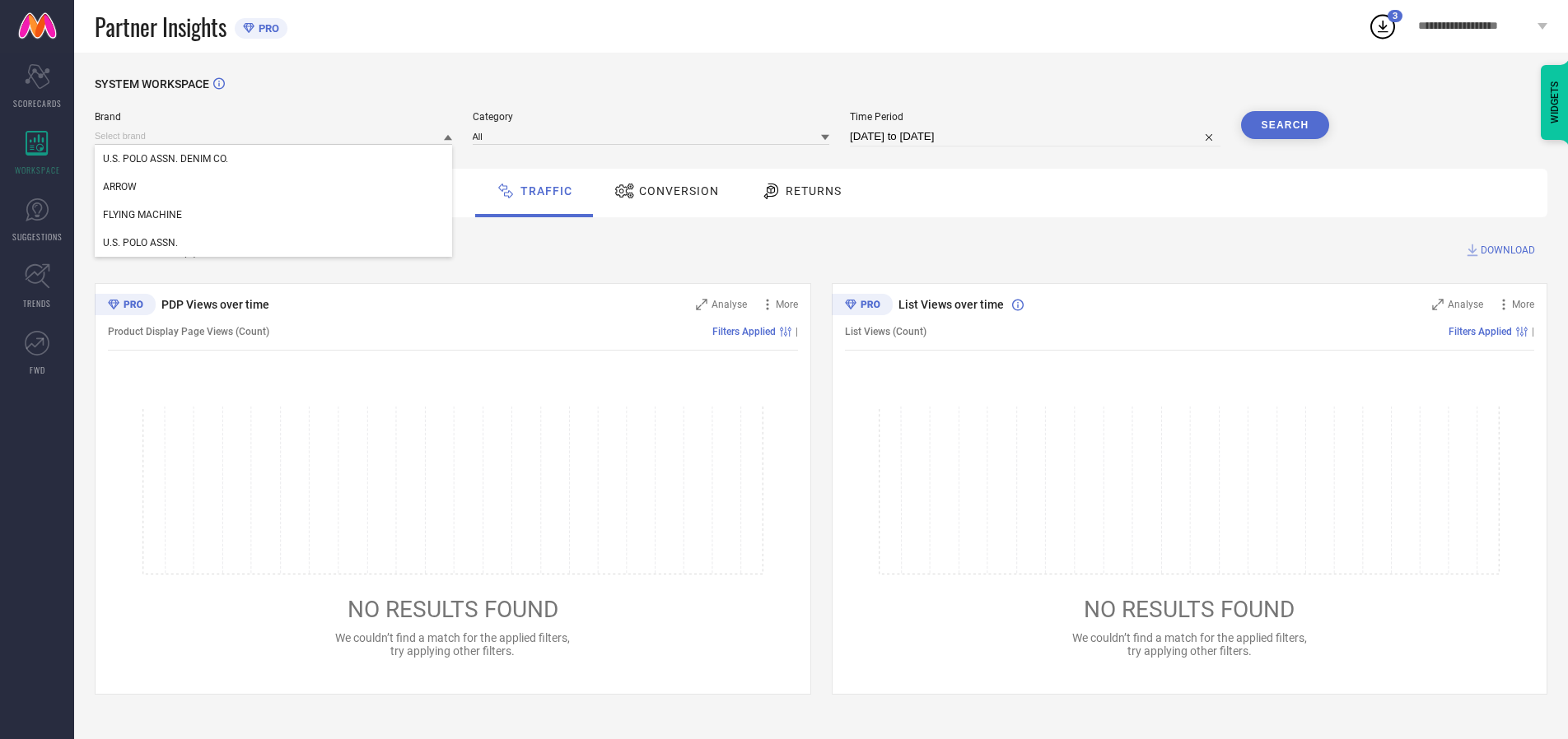
click at [274, 243] on div "U.S. POLO ASSN." at bounding box center [273, 242] width 357 height 28
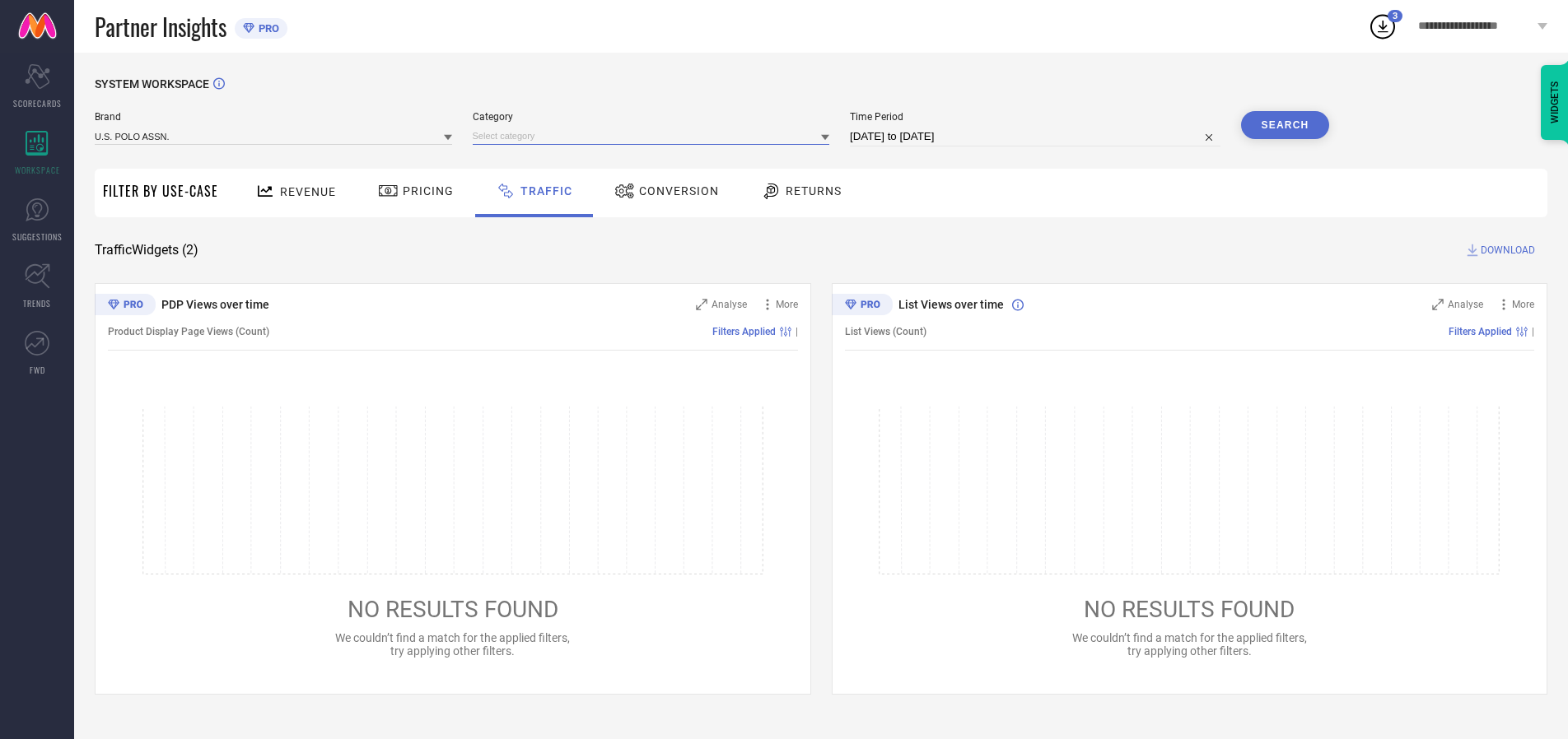
click at [655, 136] on input at bounding box center [651, 136] width 357 height 17
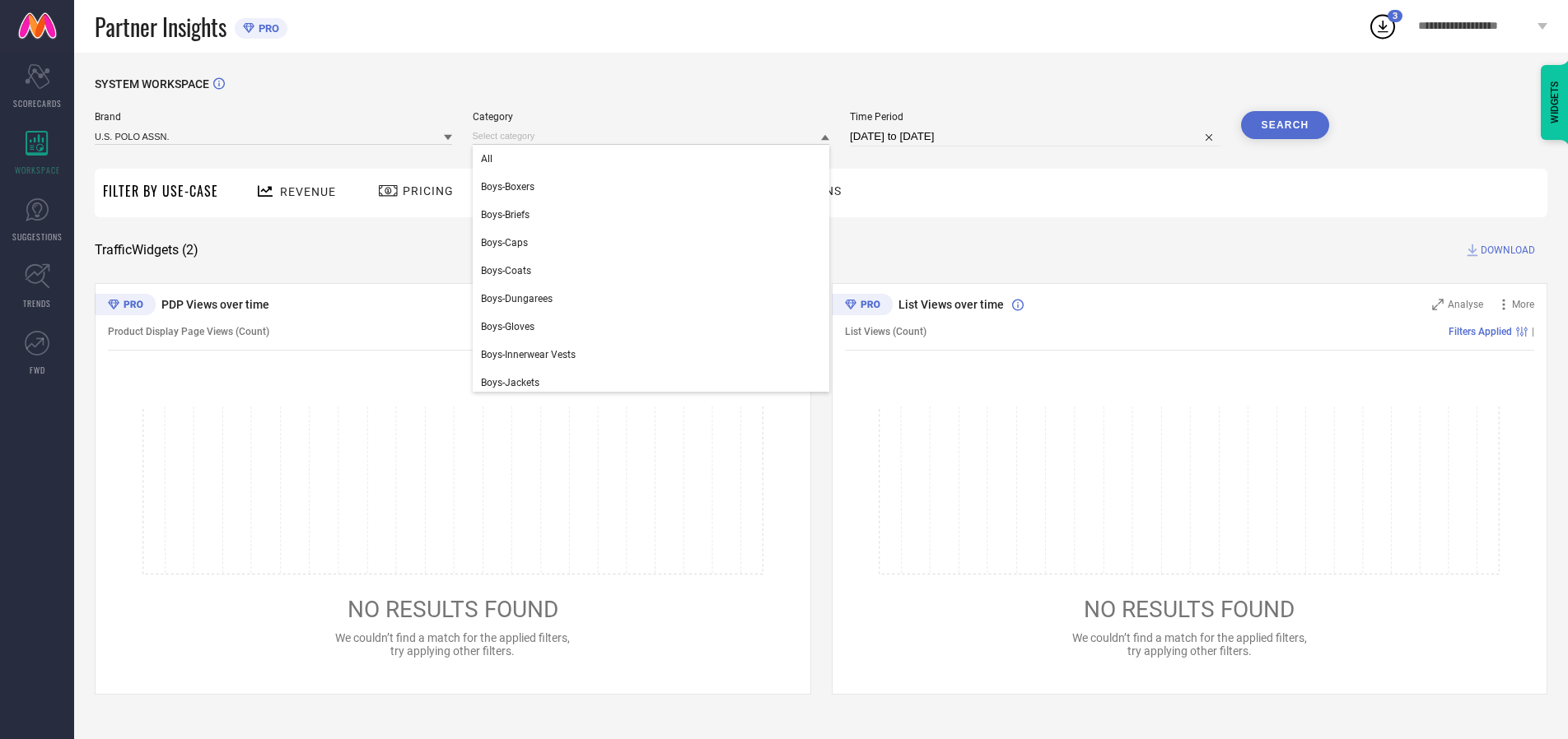
click at [655, 159] on div "All" at bounding box center [651, 158] width 357 height 28
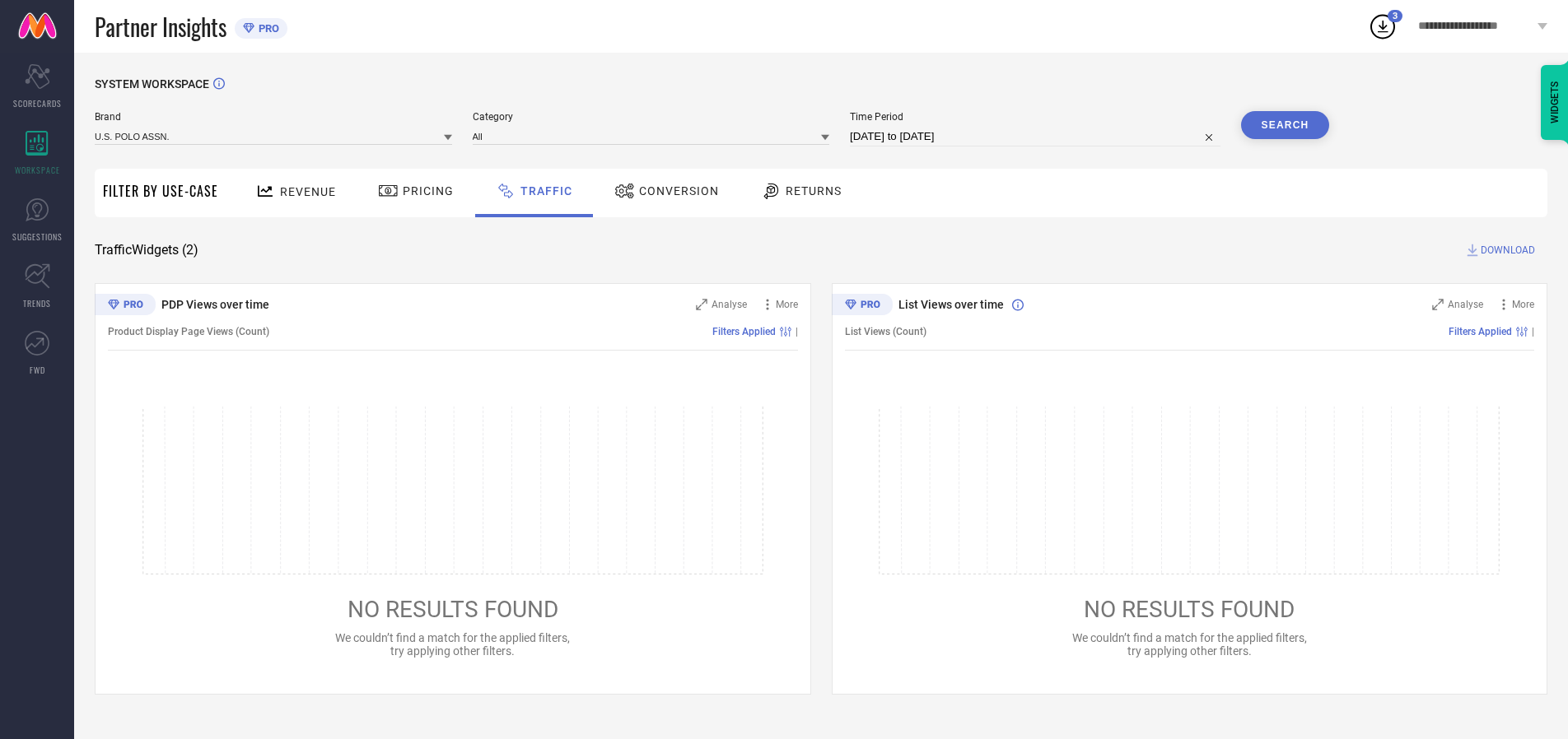
click at [1284, 125] on button "Search" at bounding box center [1285, 124] width 89 height 28
click at [1505, 250] on span "DOWNLOAD" at bounding box center [1508, 250] width 54 height 16
